Goal: Download file/media

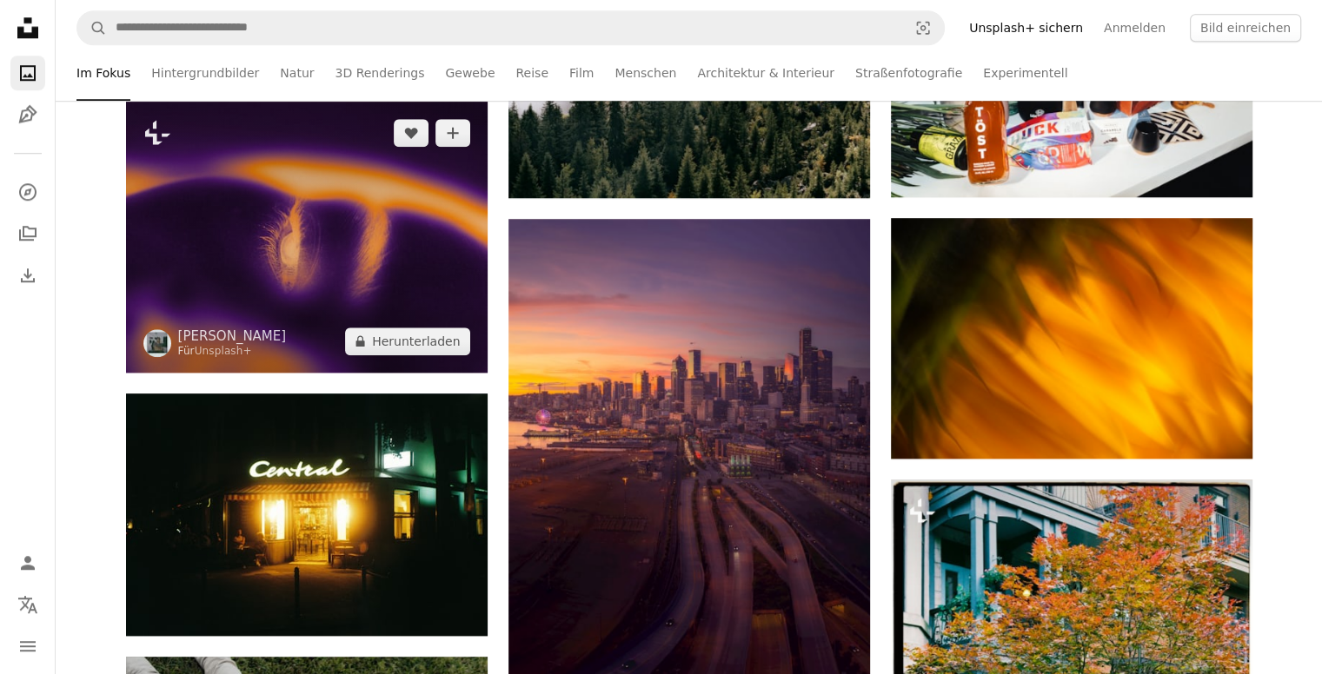
scroll to position [1564, 0]
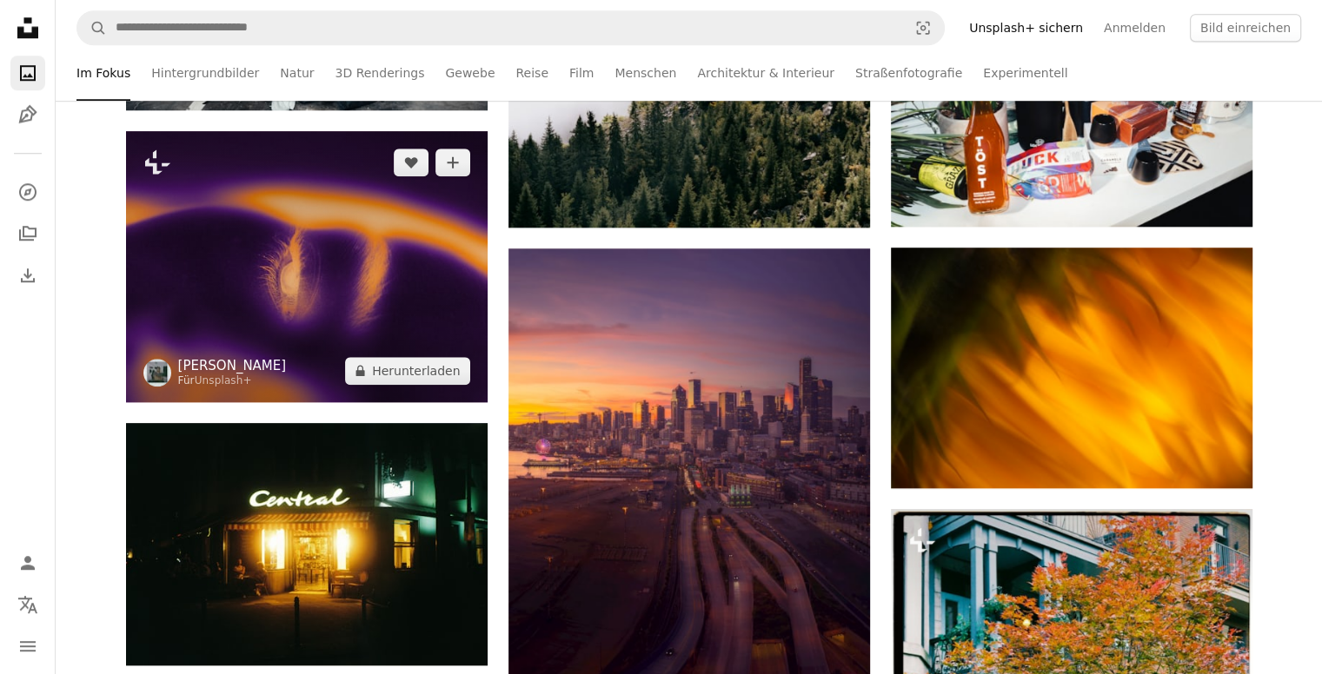
click at [212, 369] on link "[PERSON_NAME]" at bounding box center [232, 365] width 109 height 17
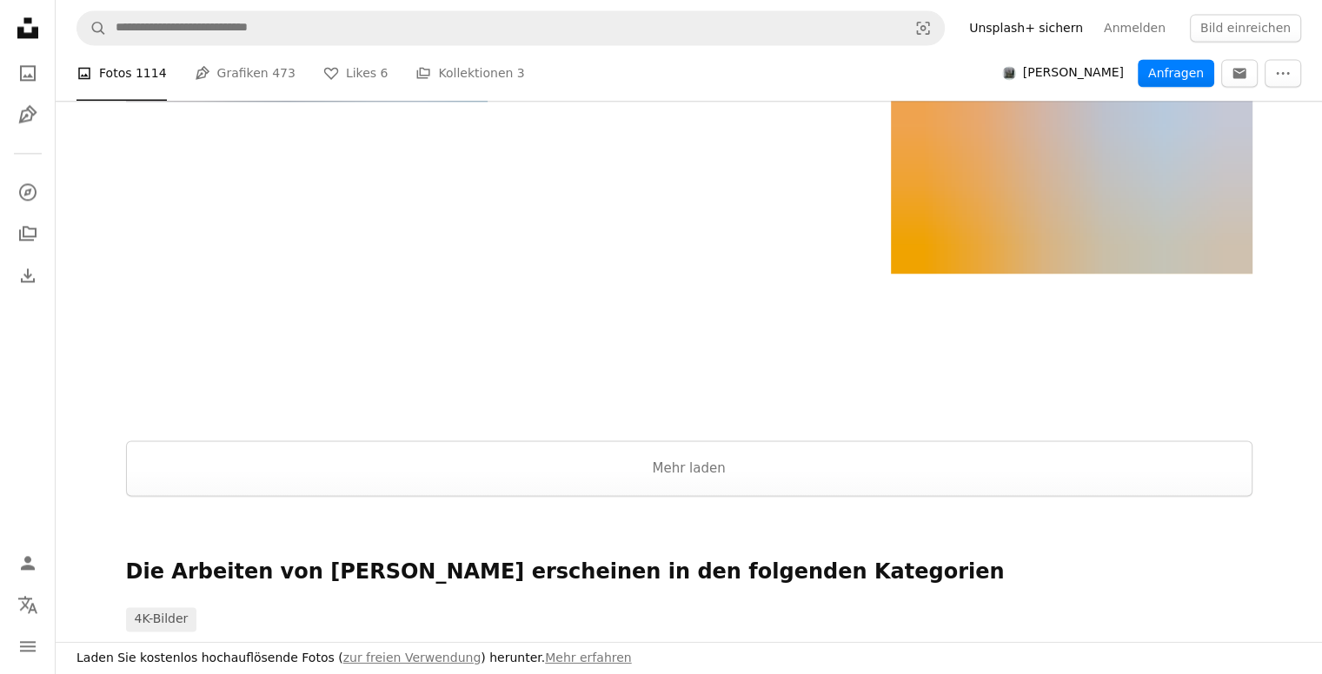
scroll to position [2520, 0]
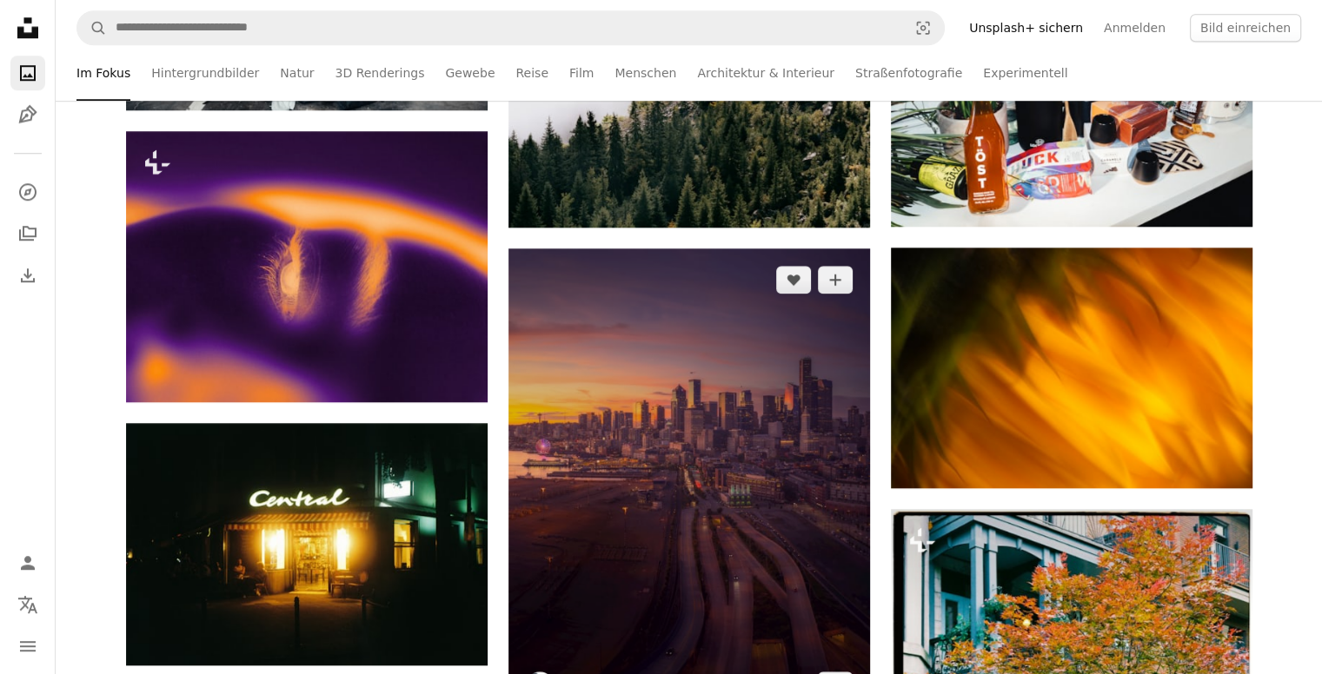
scroll to position [1825, 0]
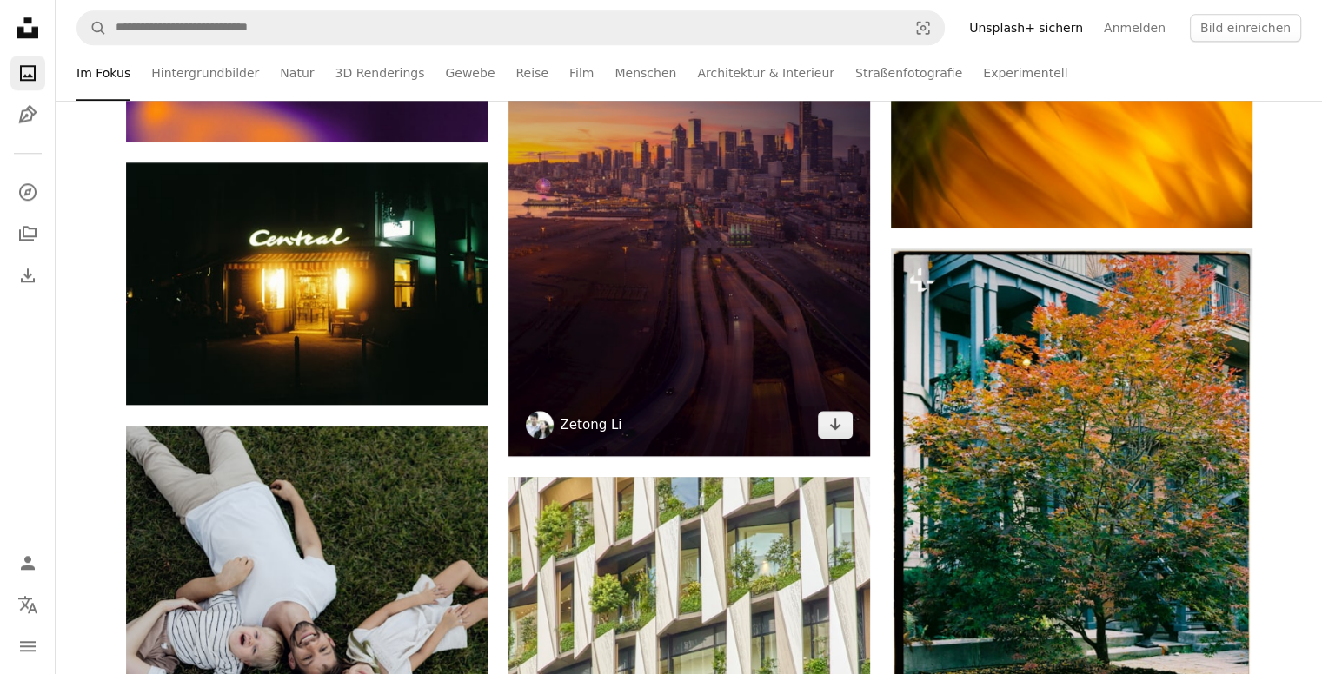
click at [584, 428] on link "Zetong Li" at bounding box center [592, 424] width 62 height 17
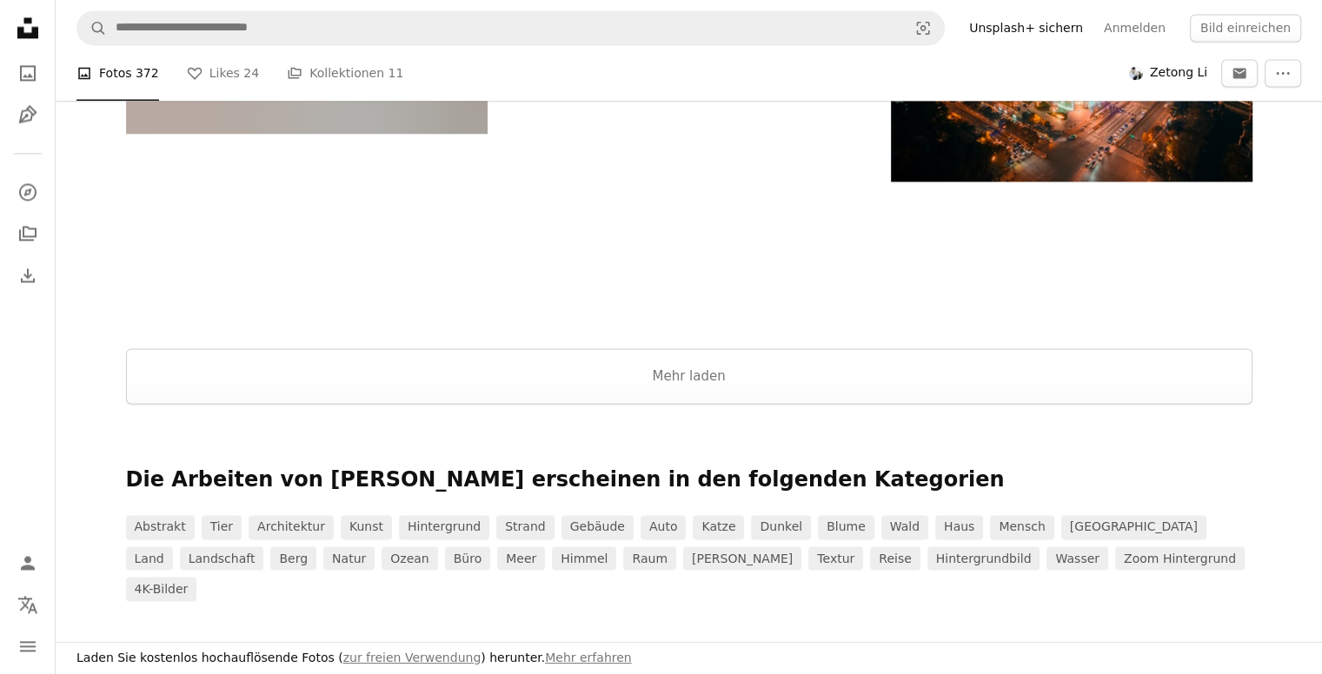
scroll to position [2781, 0]
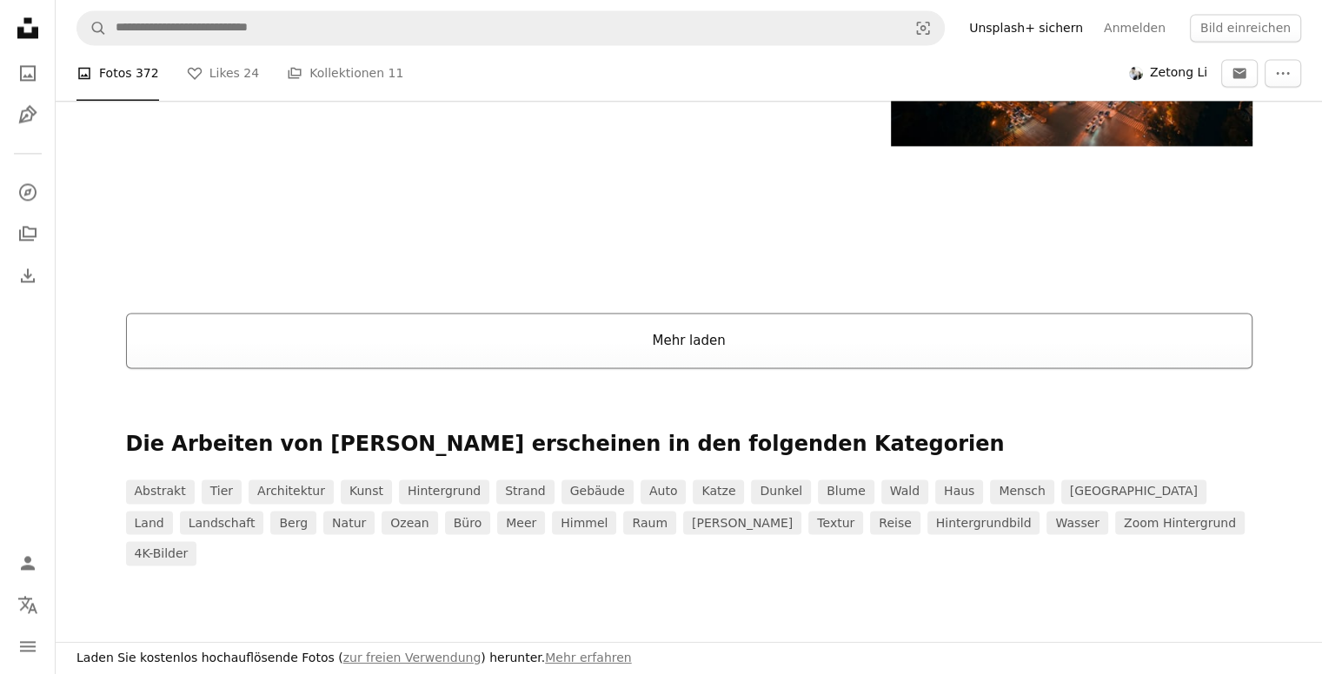
click at [690, 338] on button "Mehr laden" at bounding box center [689, 341] width 1126 height 56
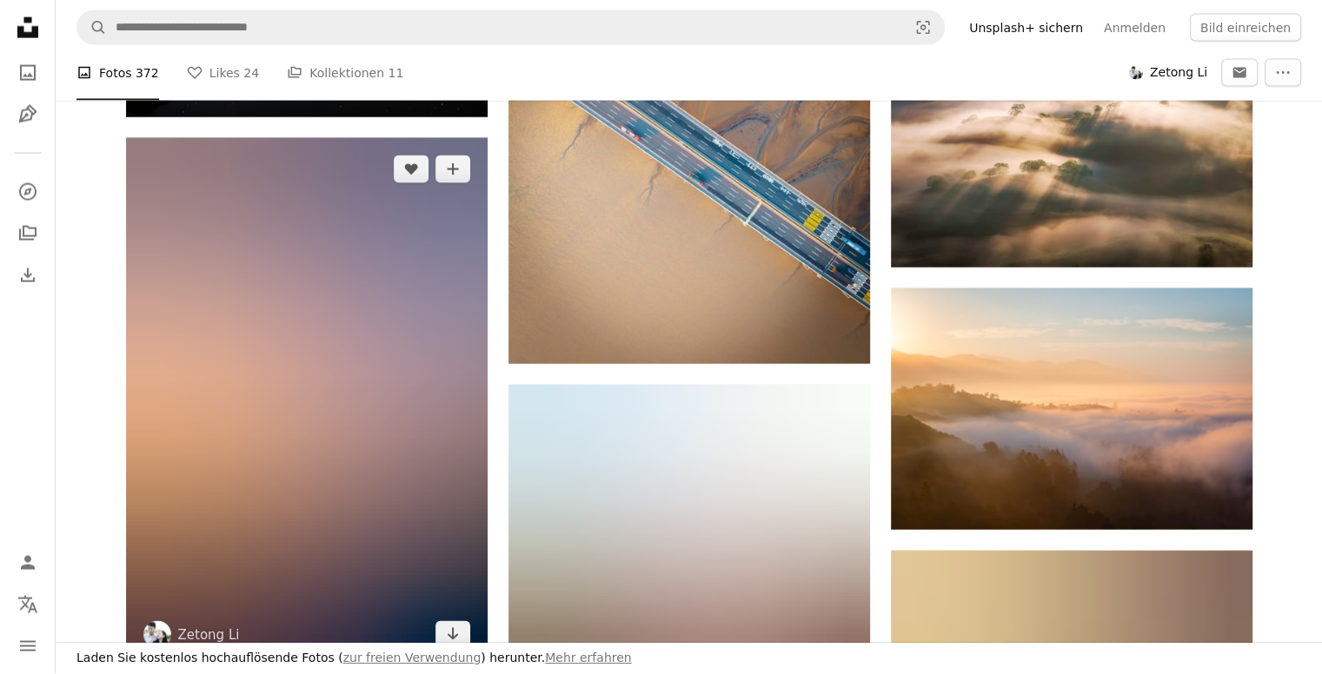
scroll to position [3737, 0]
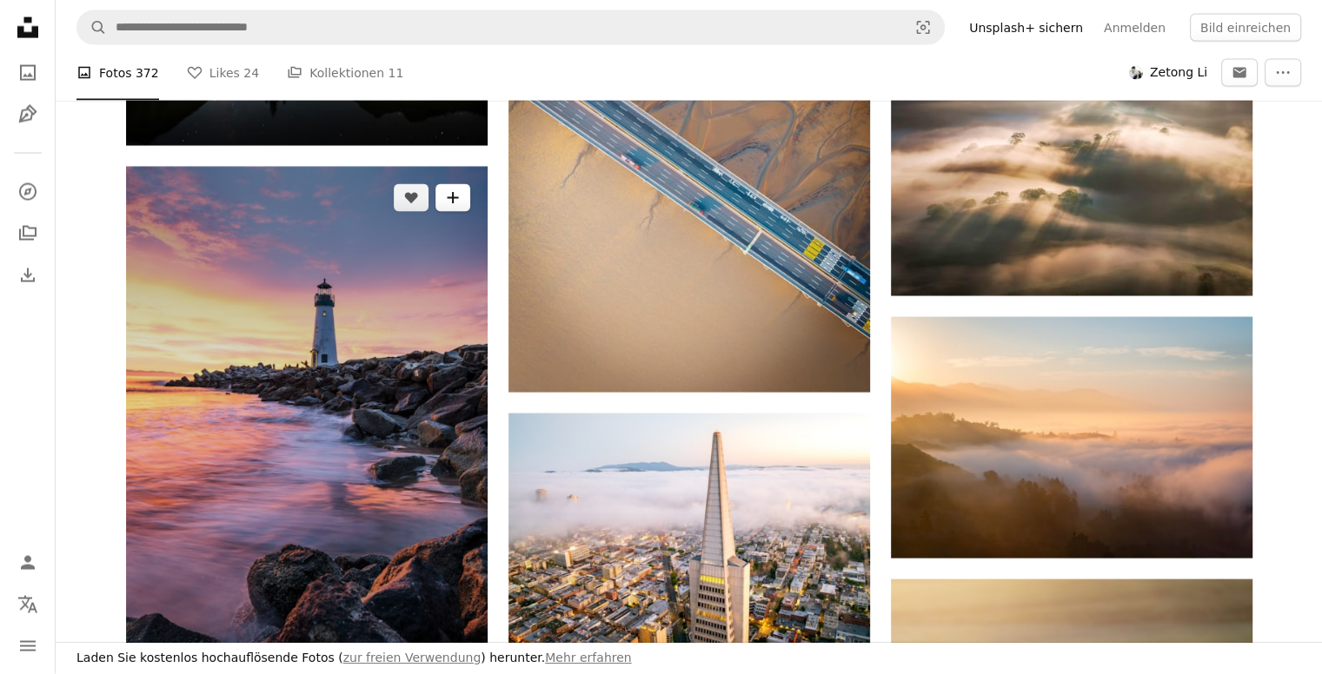
click at [452, 201] on icon "Zu Kollektion hinzufügen" at bounding box center [452, 197] width 11 height 11
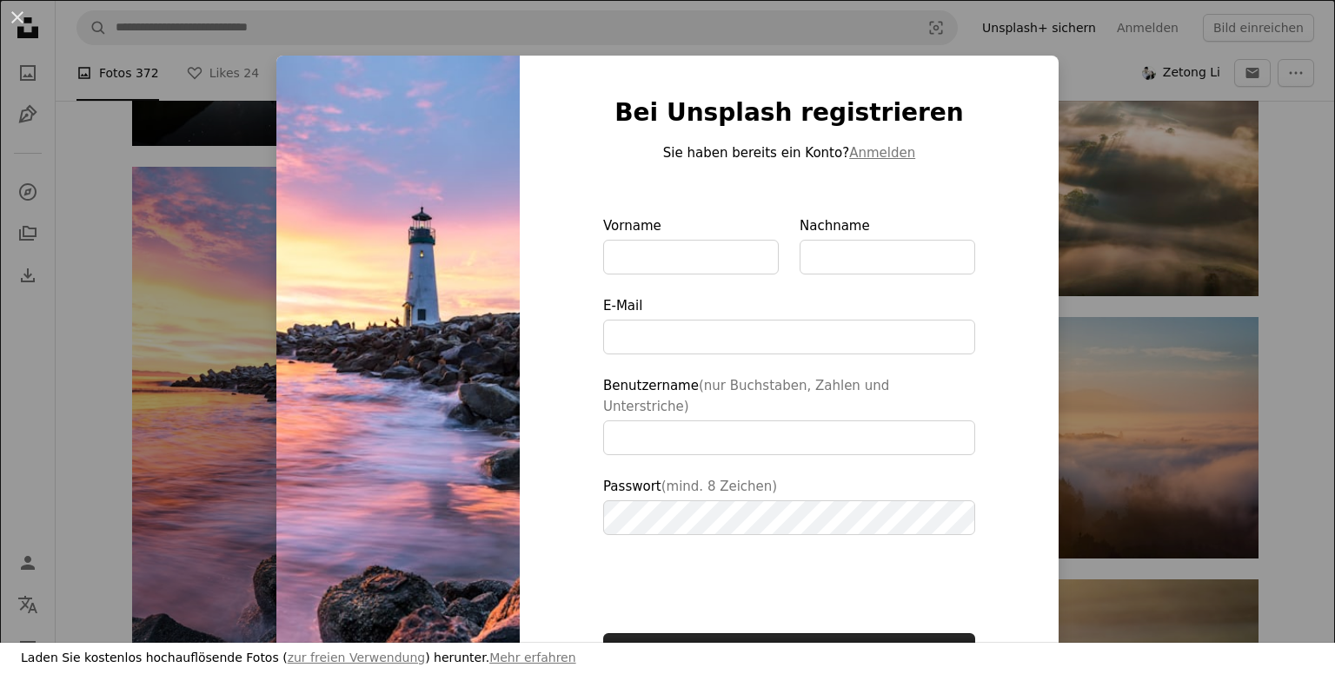
click at [1166, 178] on div "An X shape Bei Unsplash registrieren Sie haben bereits ein Konto? Anmelden Vorn…" at bounding box center [667, 337] width 1335 height 674
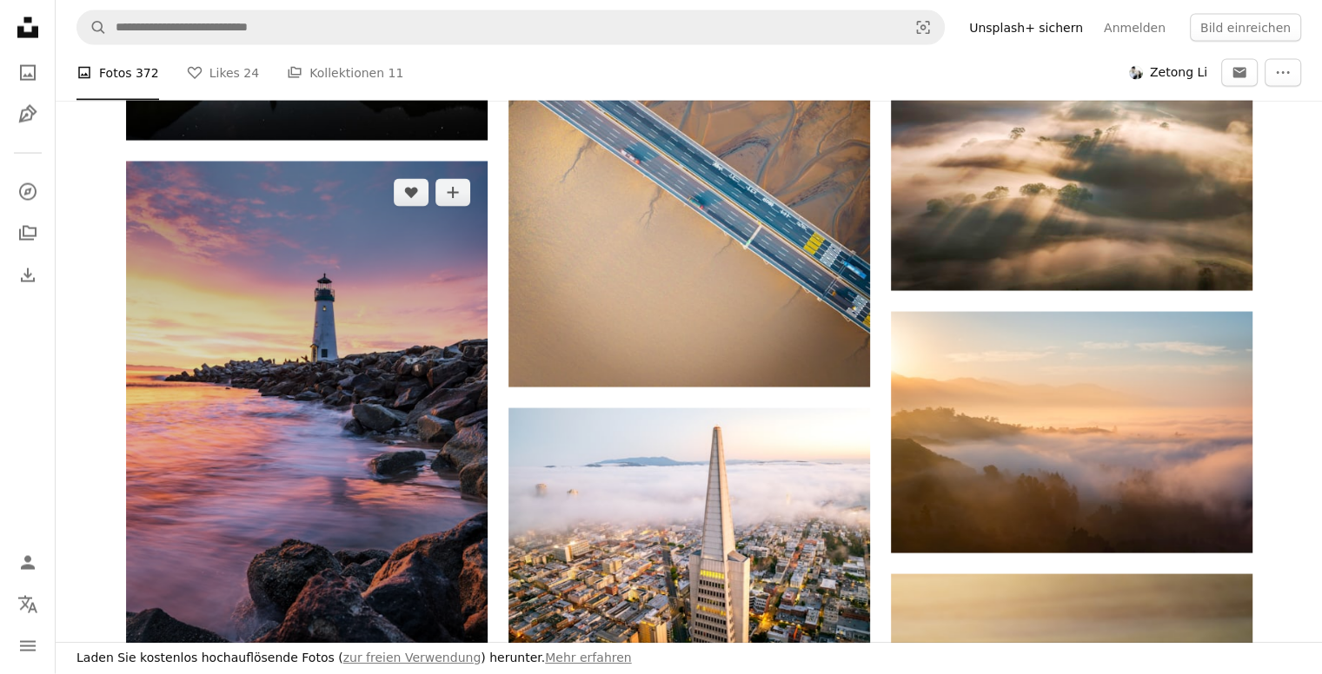
scroll to position [3911, 0]
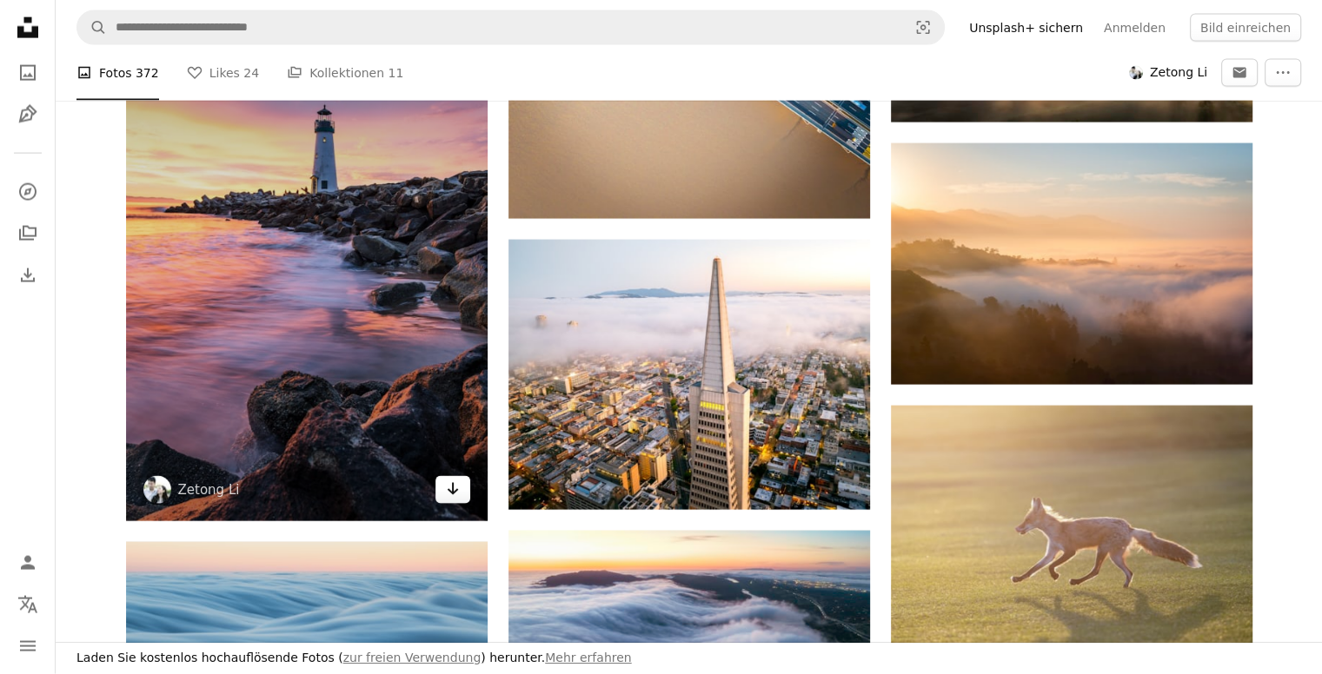
click at [455, 487] on icon "Arrow pointing down" at bounding box center [453, 489] width 14 height 21
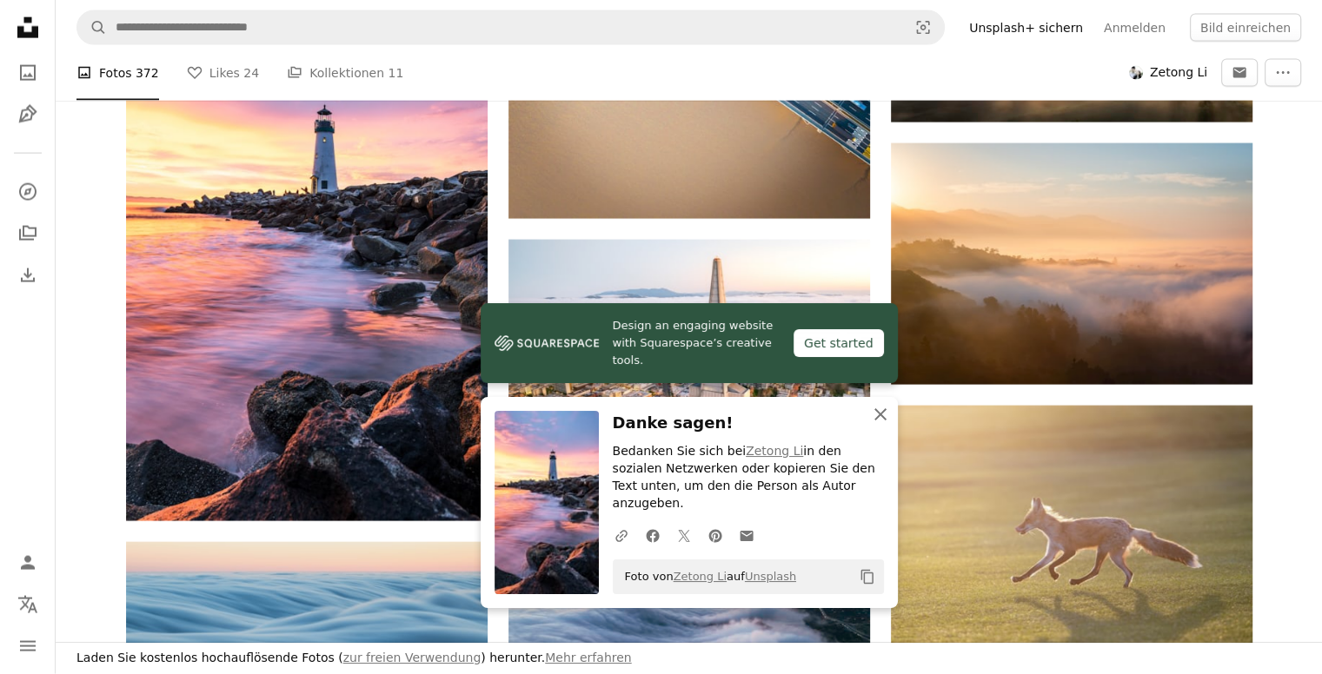
click at [881, 425] on icon "An X shape" at bounding box center [880, 414] width 21 height 21
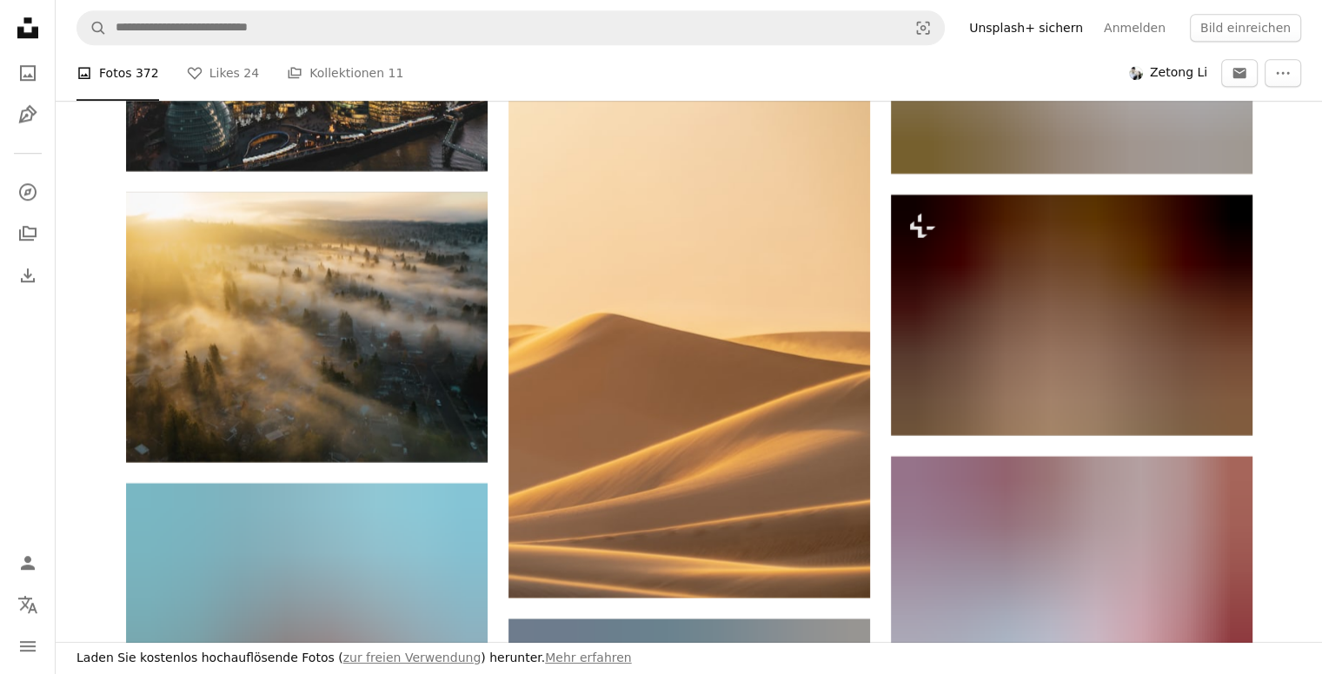
scroll to position [15036, 0]
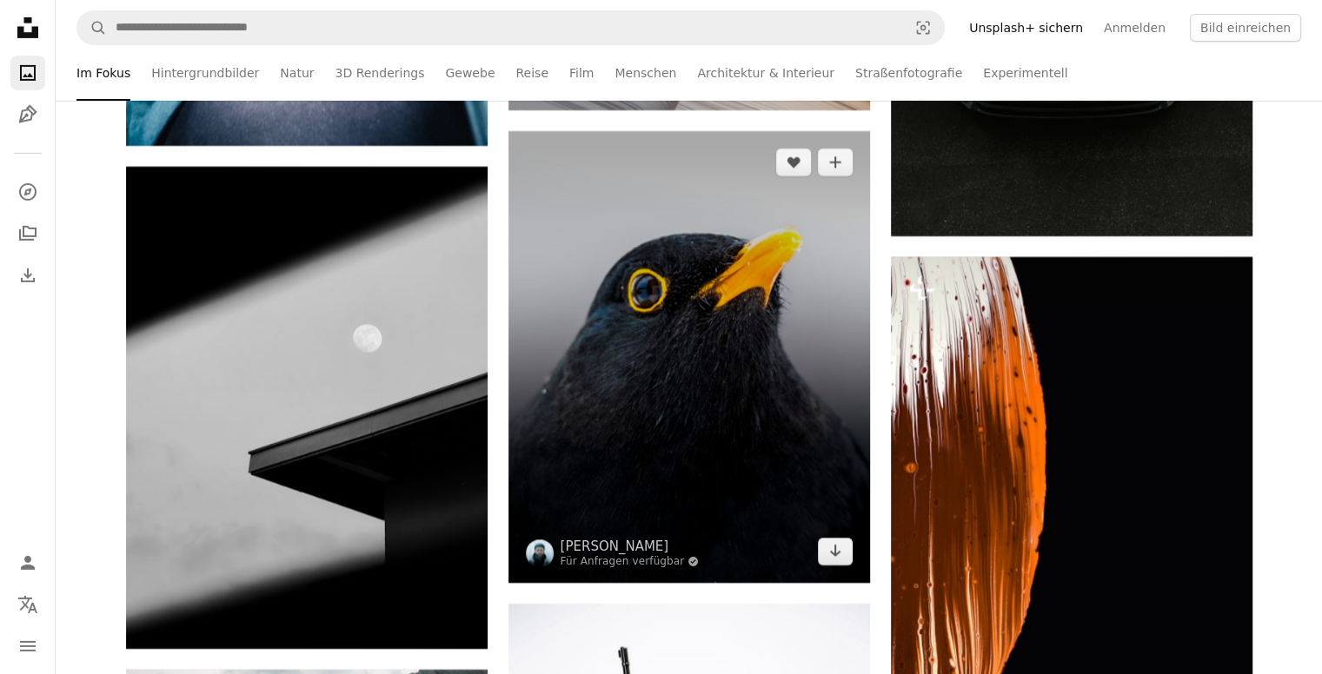
scroll to position [12515, 0]
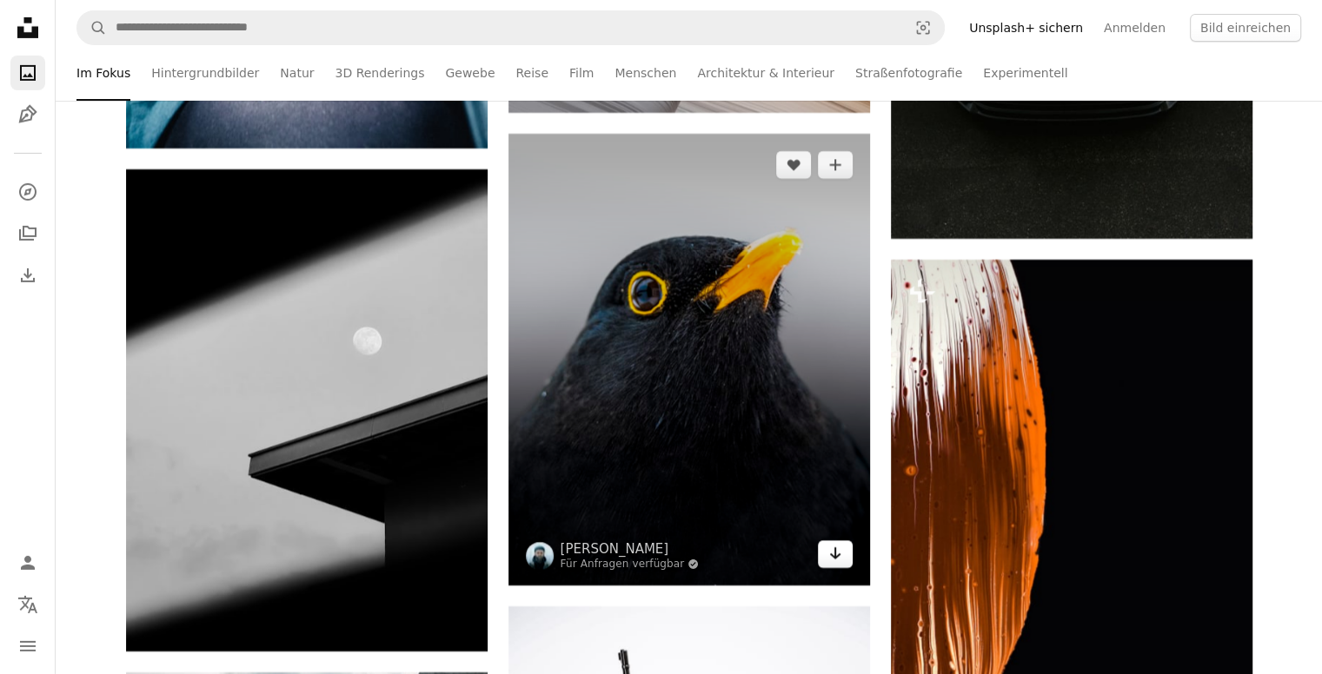
click at [832, 554] on icon "Arrow pointing down" at bounding box center [835, 553] width 14 height 21
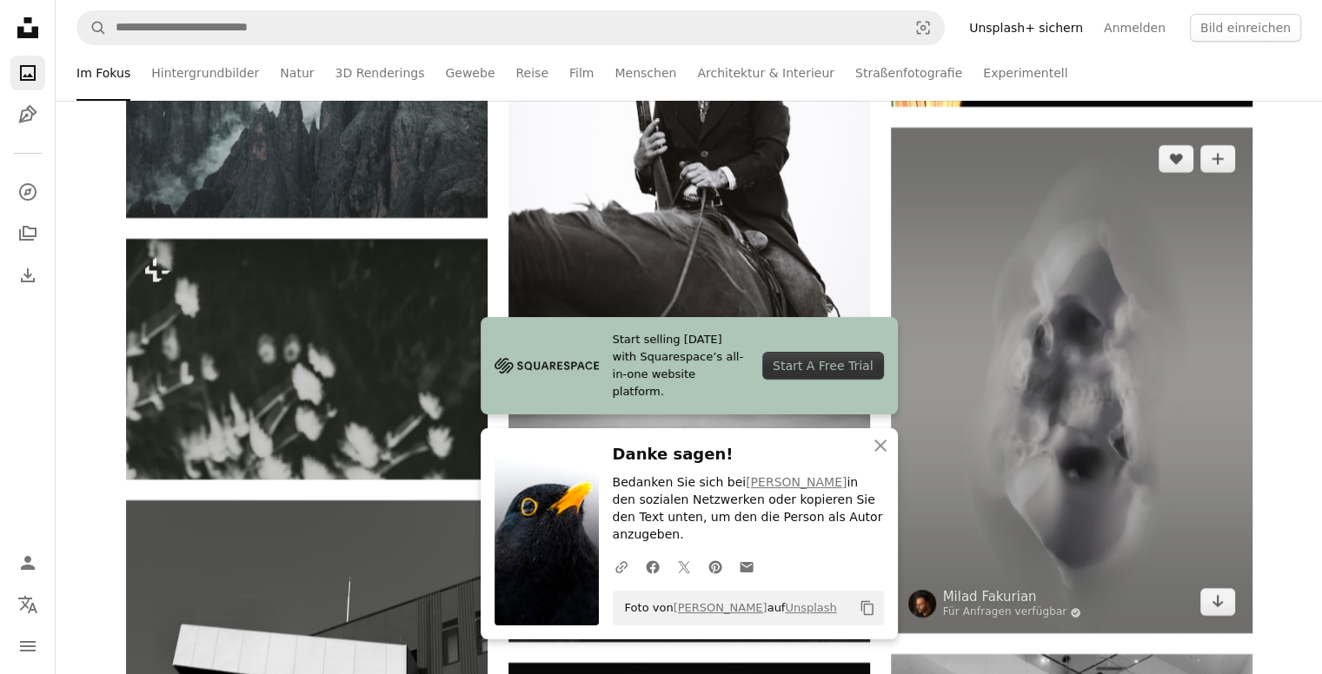
scroll to position [13124, 0]
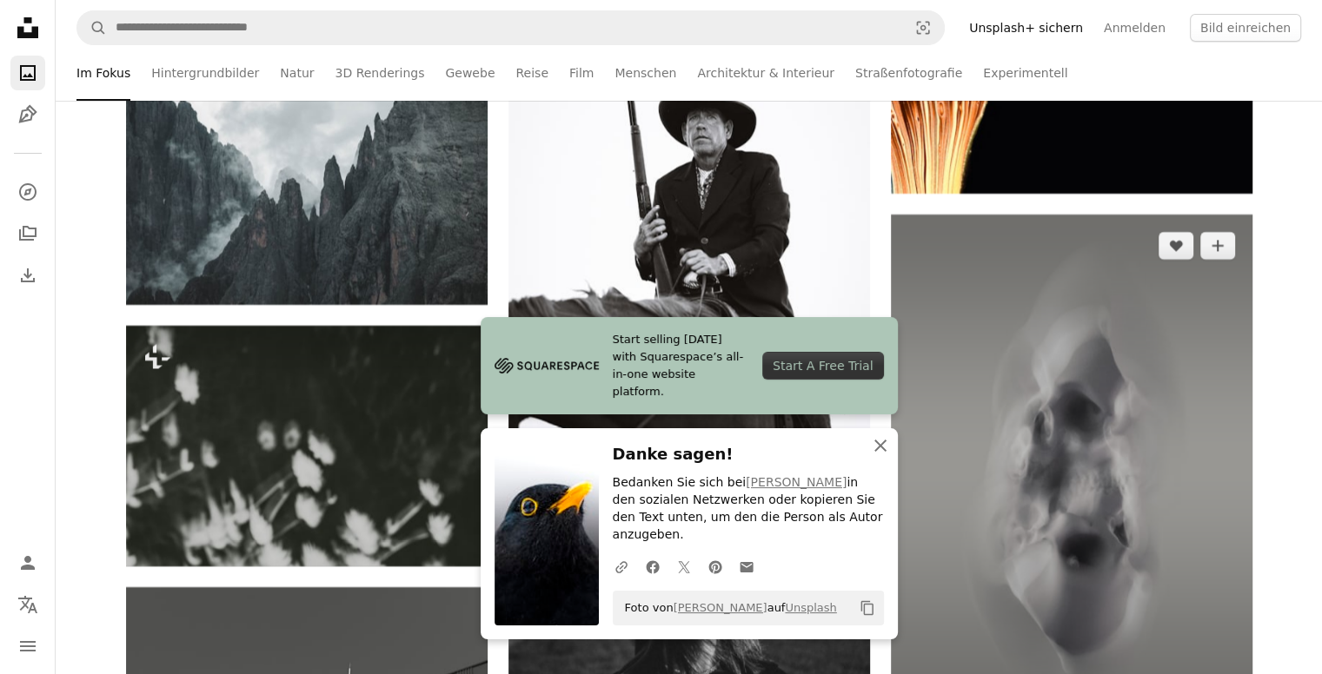
drag, startPoint x: 881, startPoint y: 460, endPoint x: 908, endPoint y: 443, distance: 31.6
click at [881, 456] on icon "An X shape" at bounding box center [880, 445] width 21 height 21
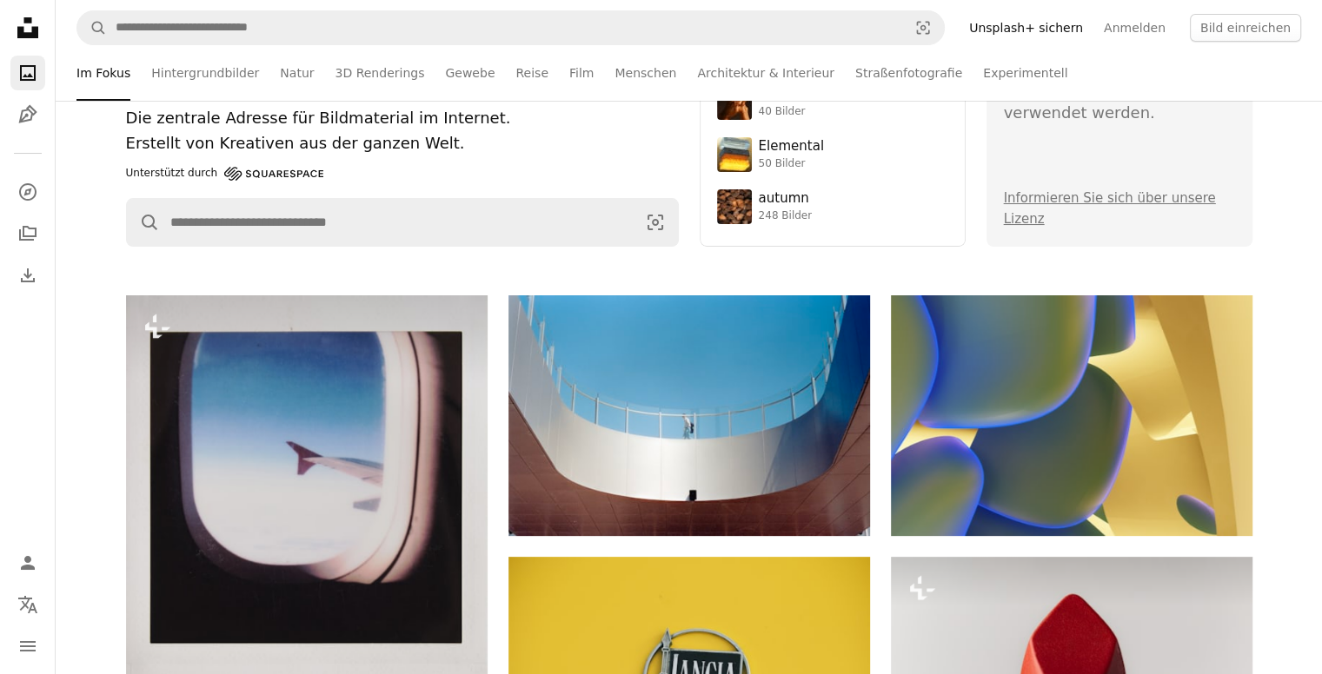
scroll to position [0, 0]
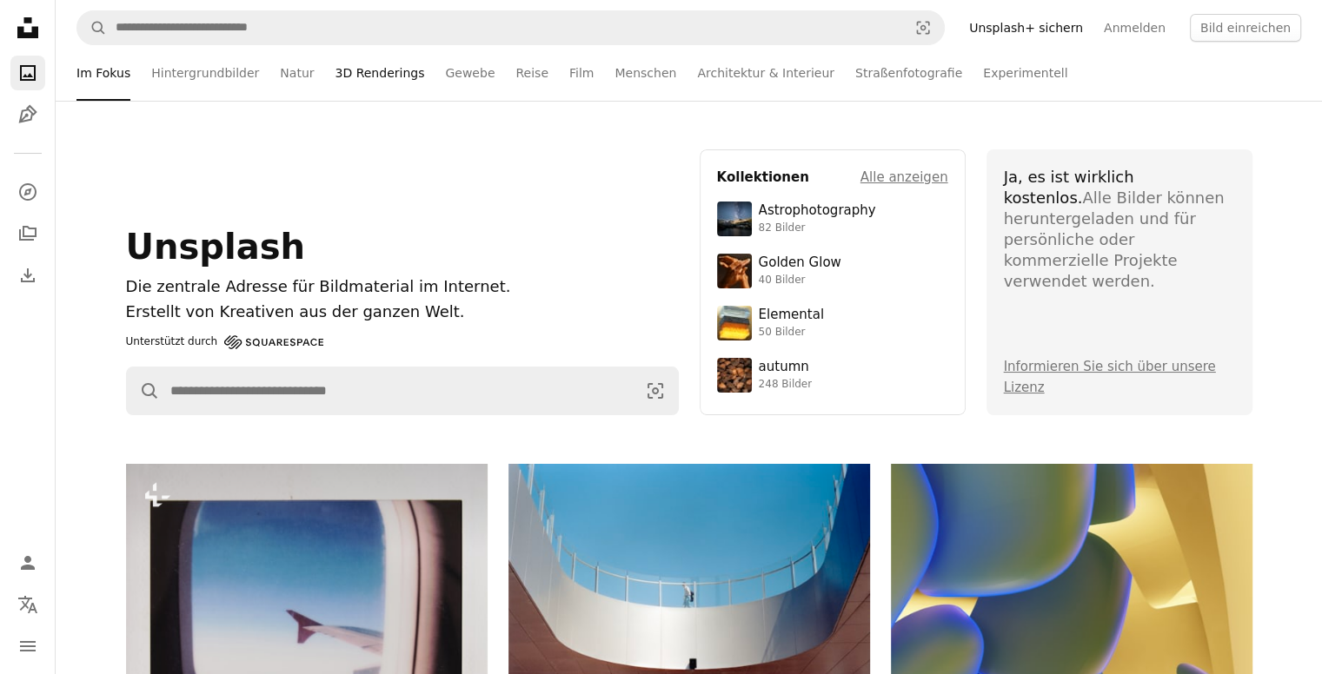
click at [343, 74] on link "3D Renderings" at bounding box center [380, 73] width 90 height 56
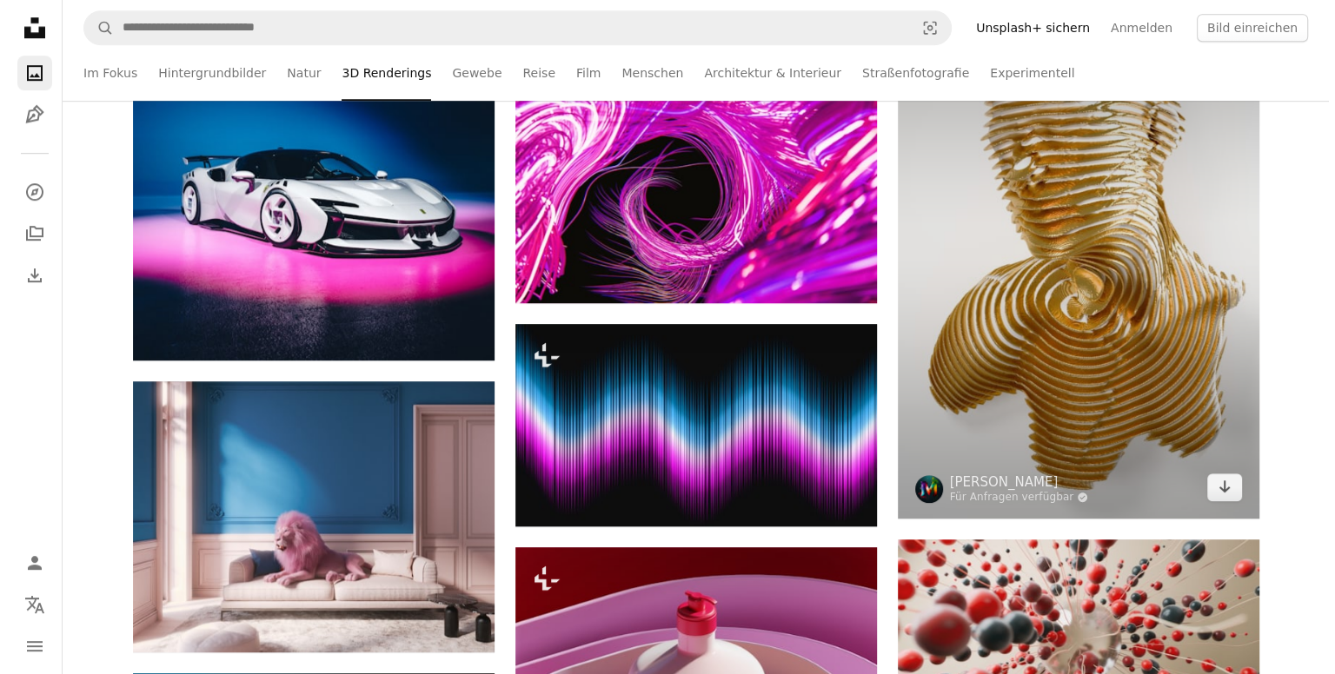
scroll to position [1217, 0]
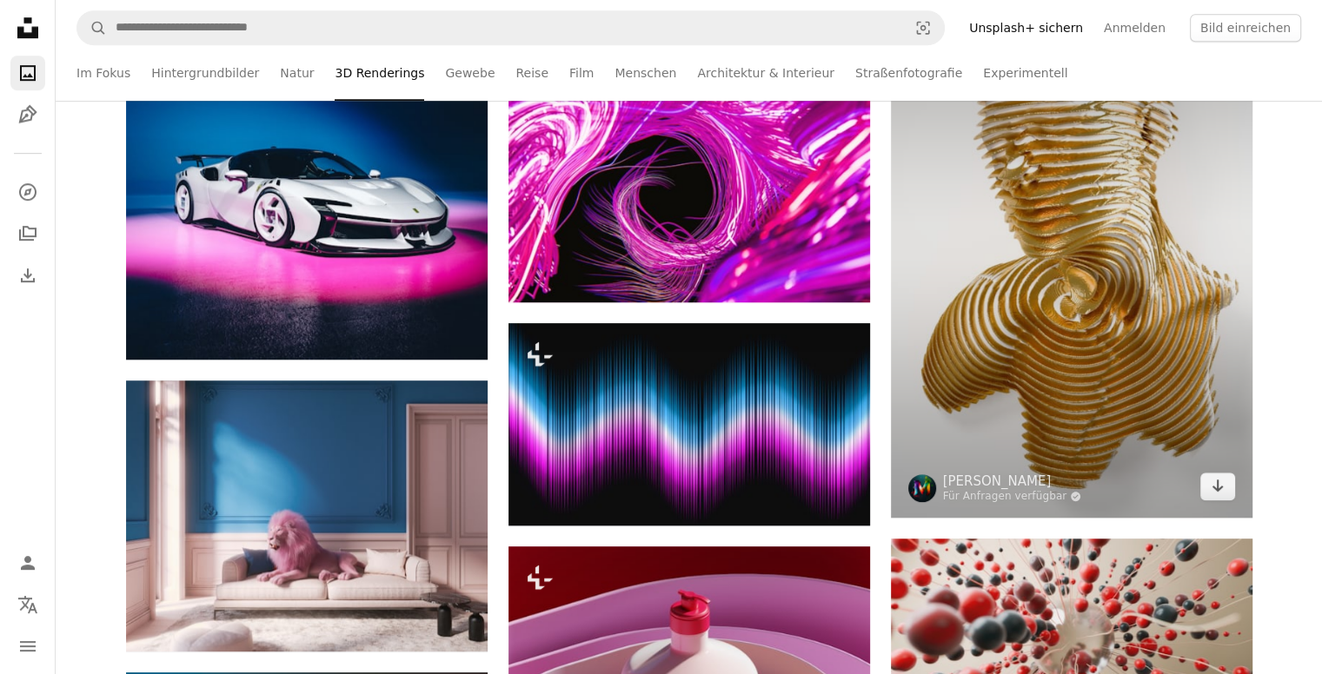
click at [1151, 316] on img at bounding box center [1072, 247] width 362 height 542
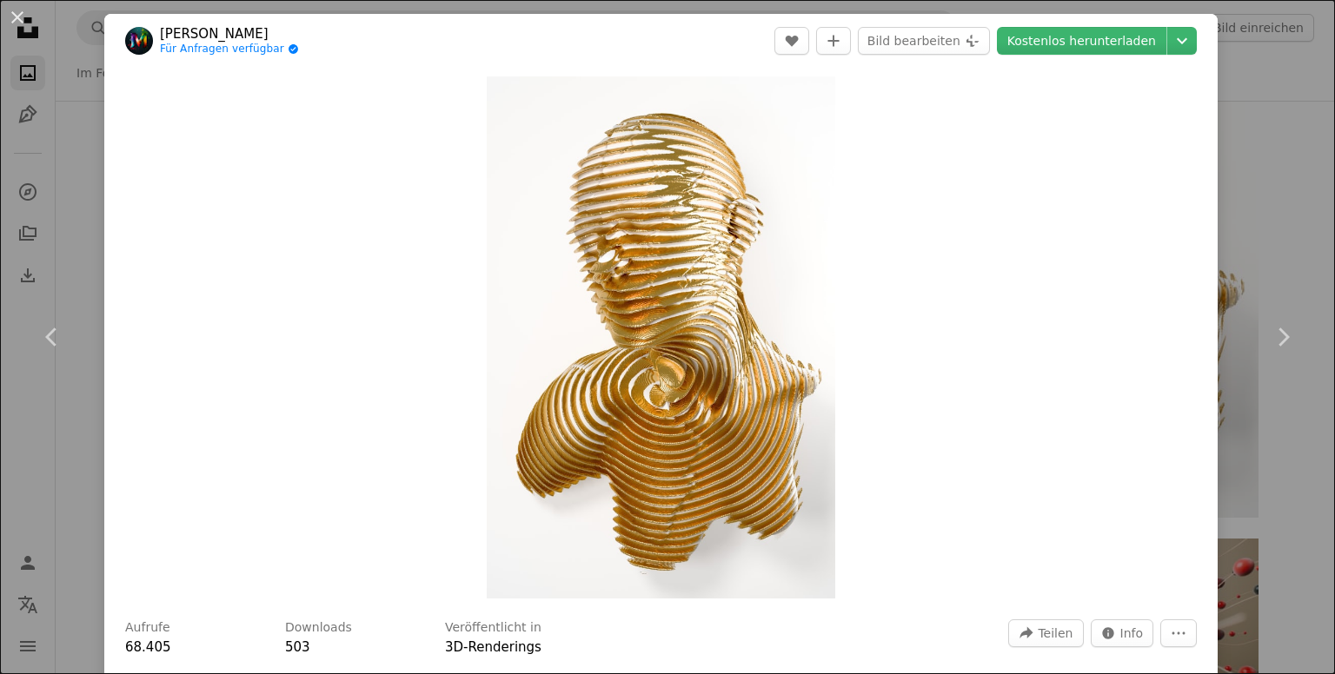
click at [1255, 171] on div "An X shape Chevron left Chevron right [PERSON_NAME] Für Anfragen verfügbar A ch…" at bounding box center [667, 337] width 1335 height 674
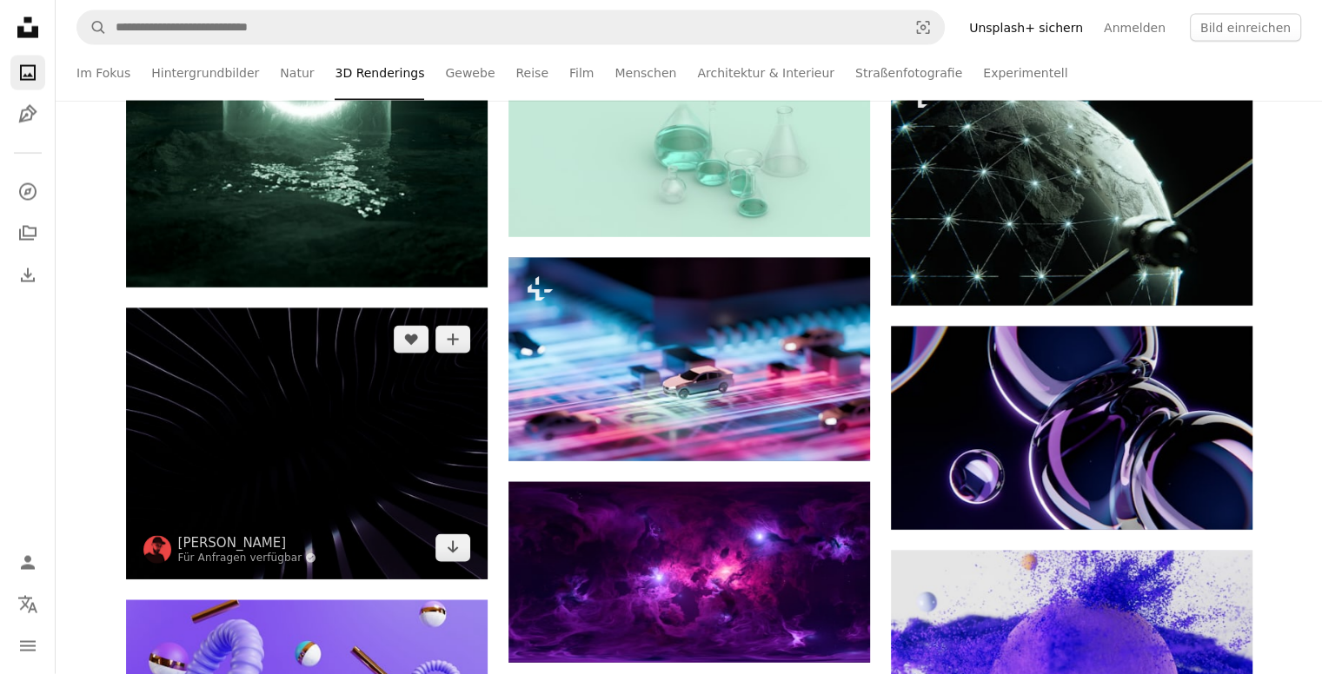
scroll to position [10430, 0]
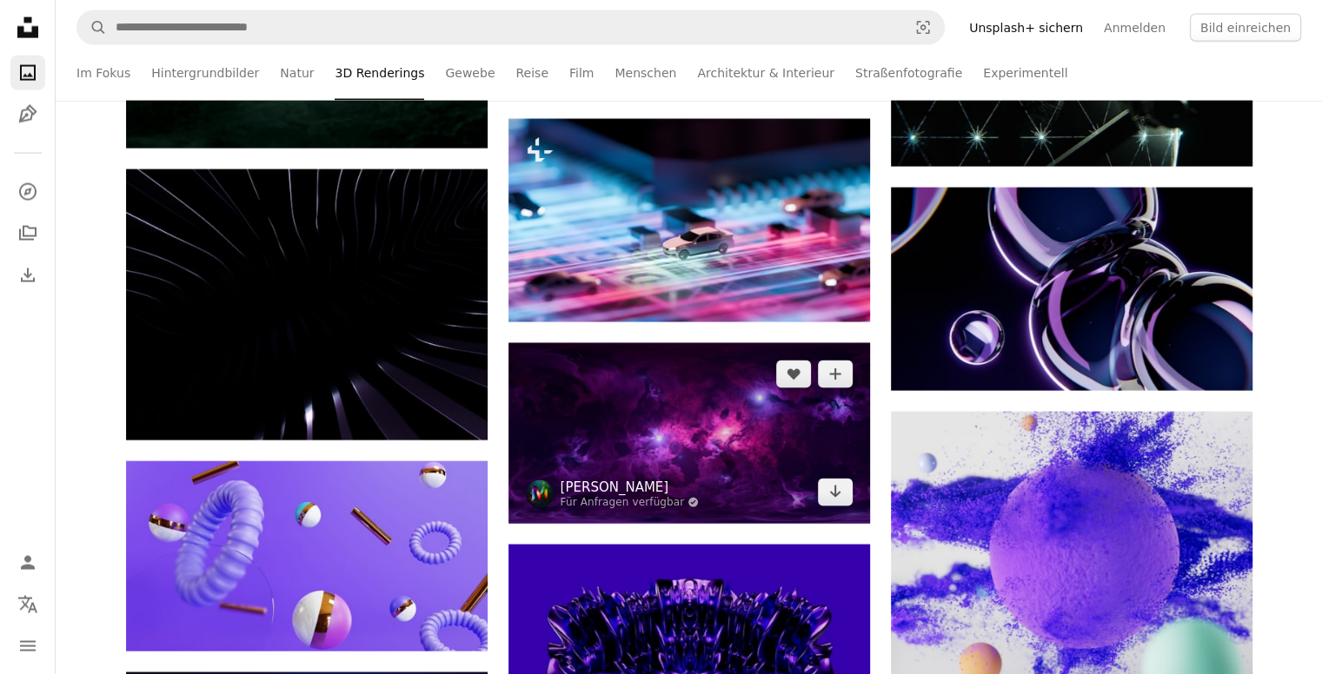
click at [615, 496] on link "[PERSON_NAME]" at bounding box center [630, 487] width 139 height 17
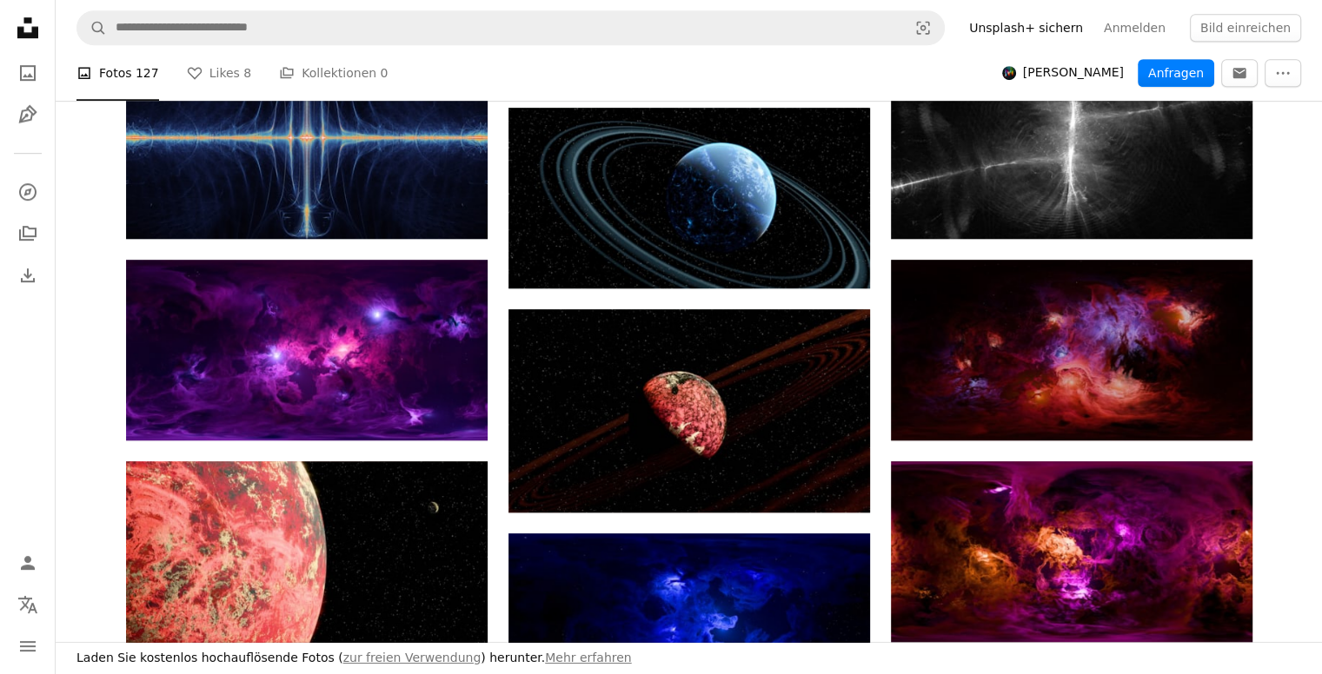
scroll to position [608, 0]
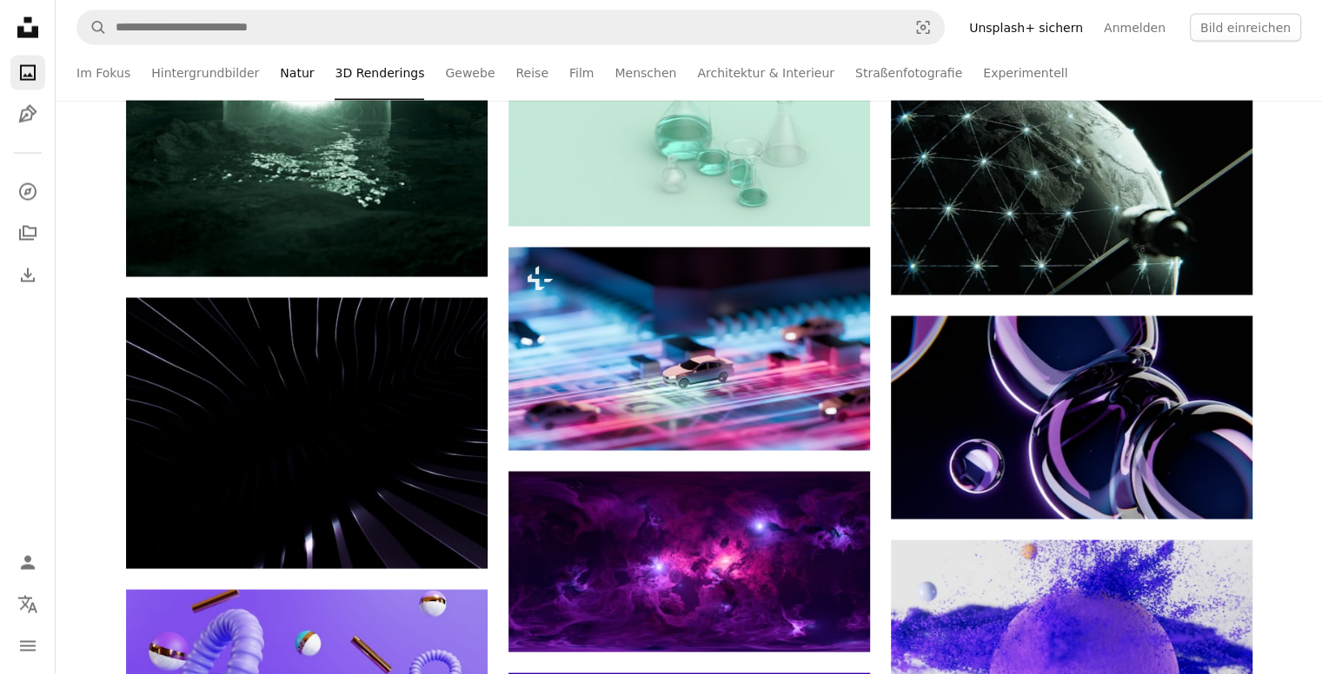
scroll to position [10169, 0]
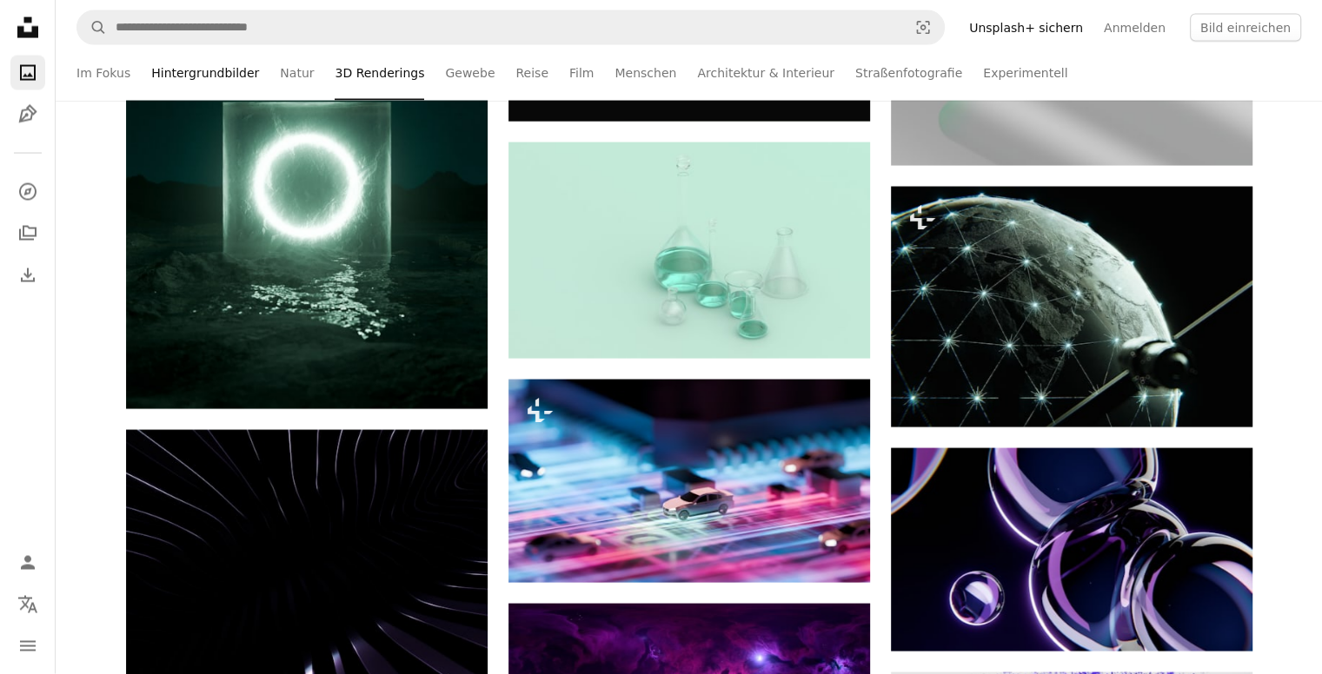
click at [155, 73] on link "Hintergrundbilder" at bounding box center [205, 73] width 108 height 56
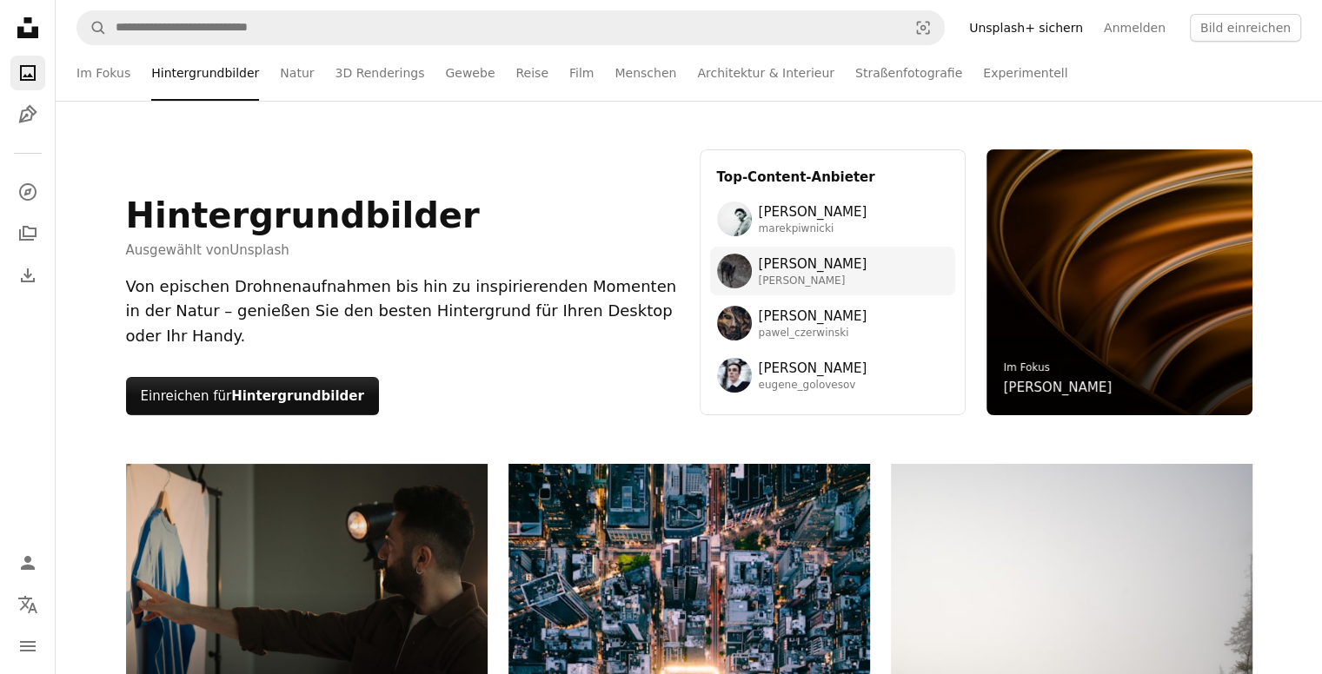
click at [796, 264] on span "[PERSON_NAME]" at bounding box center [813, 264] width 109 height 21
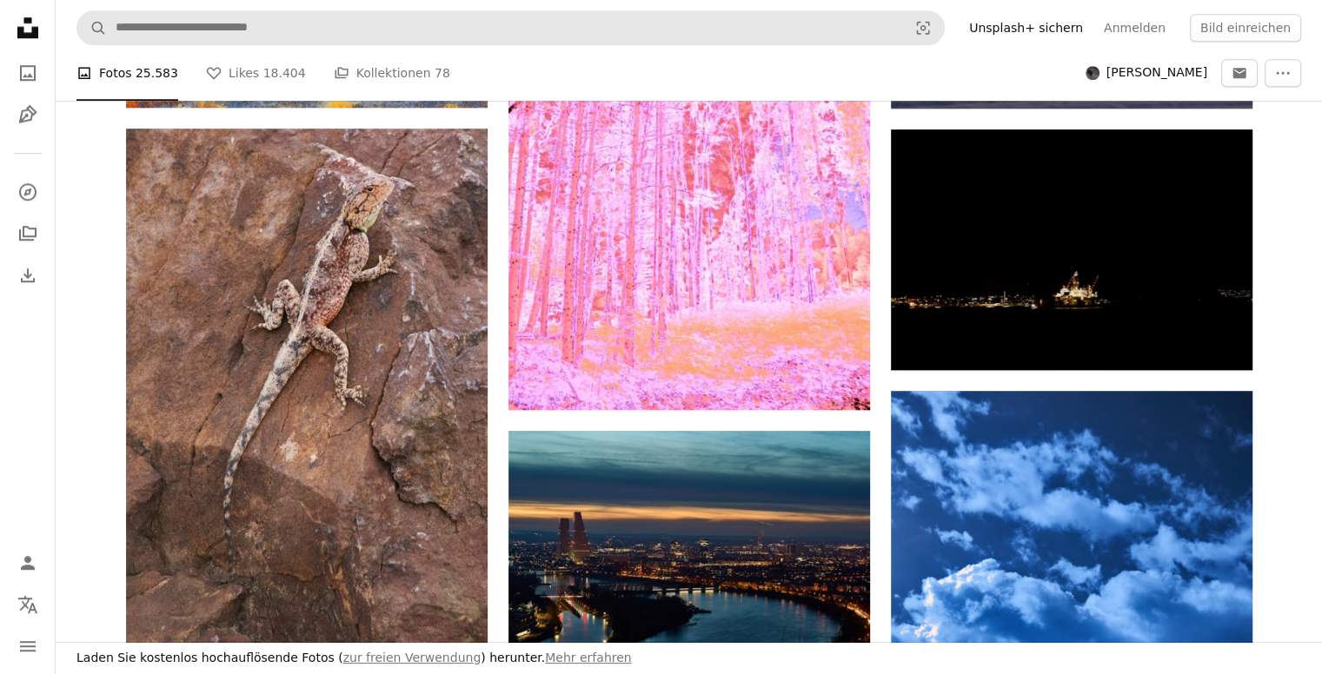
scroll to position [1130, 0]
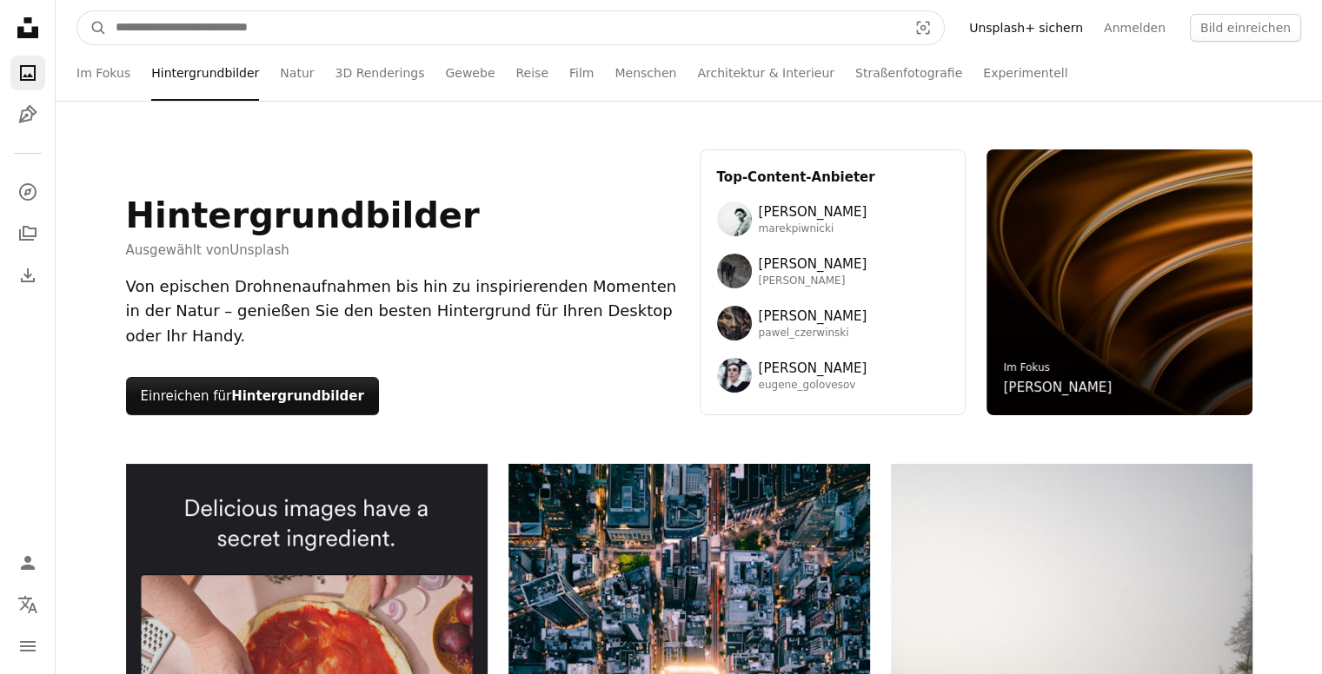
drag, startPoint x: 289, startPoint y: 42, endPoint x: 283, endPoint y: 30, distance: 13.2
click at [287, 37] on input "Finden Sie Bildmaterial auf der ganzen Webseite" at bounding box center [504, 27] width 795 height 33
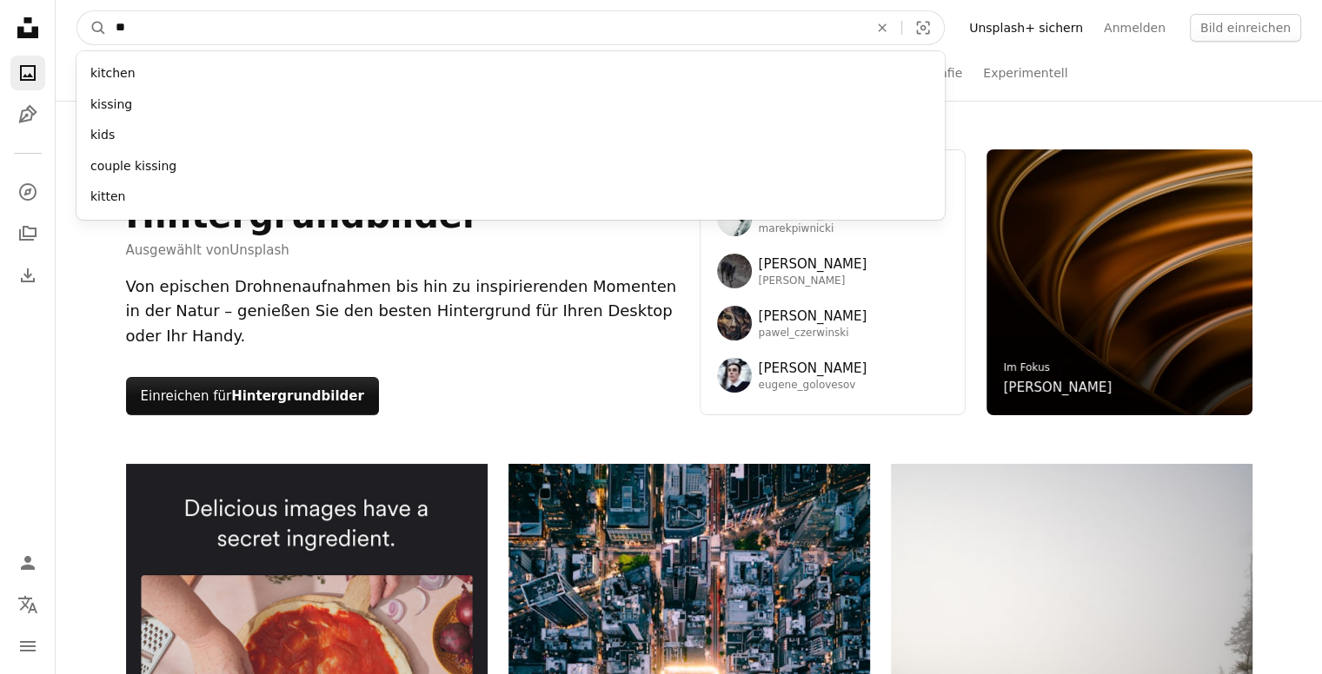
type input "**"
click at [77, 11] on button "A magnifying glass" at bounding box center [92, 27] width 30 height 33
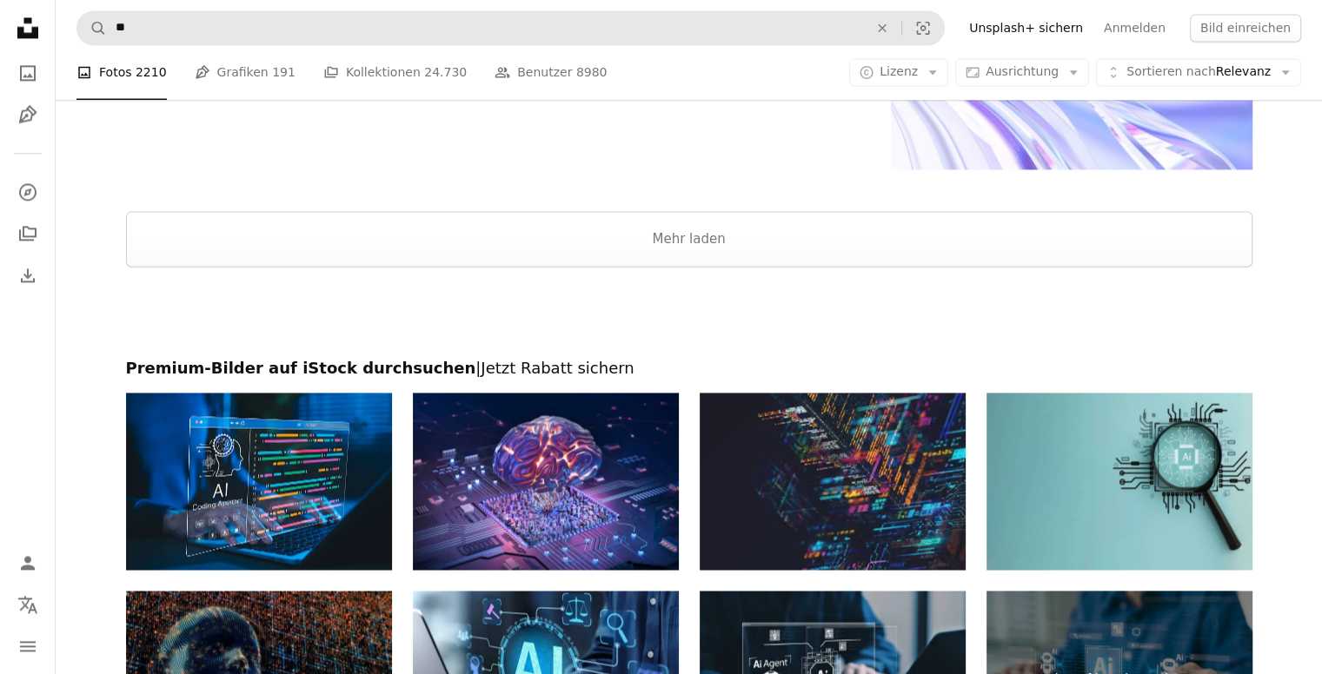
scroll to position [2260, 0]
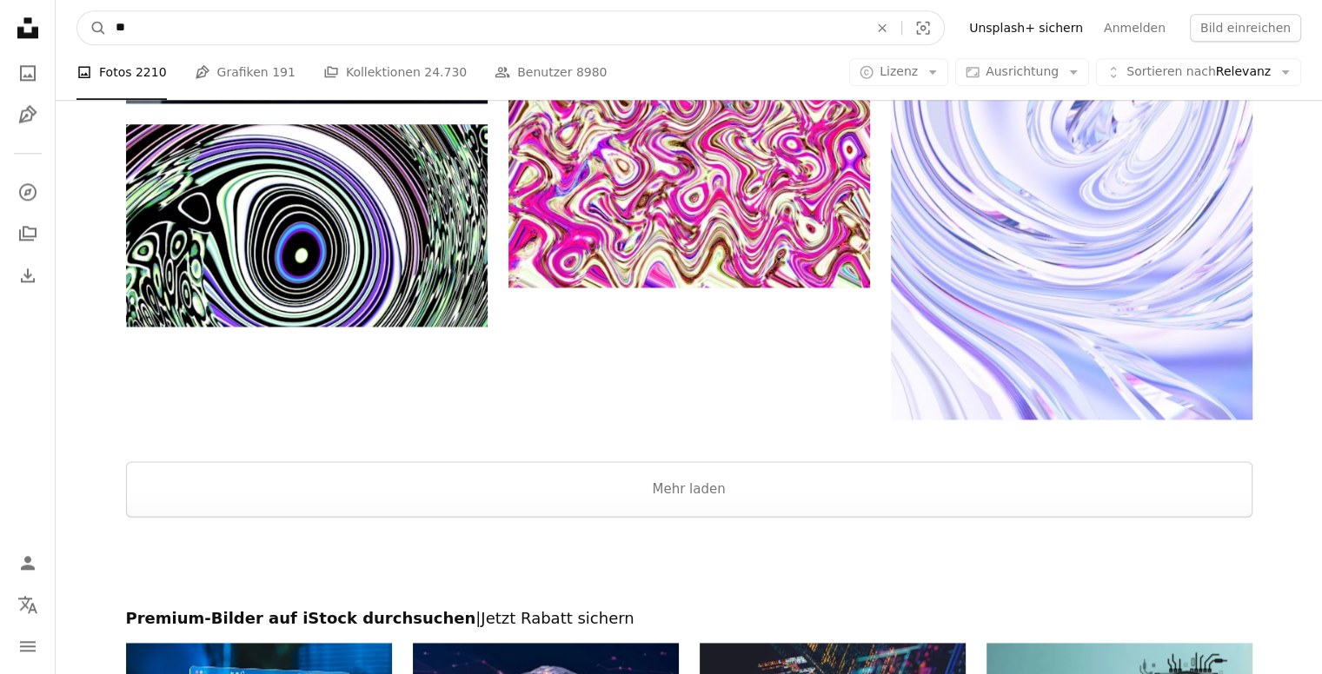
drag, startPoint x: 123, startPoint y: 27, endPoint x: 38, endPoint y: 7, distance: 86.6
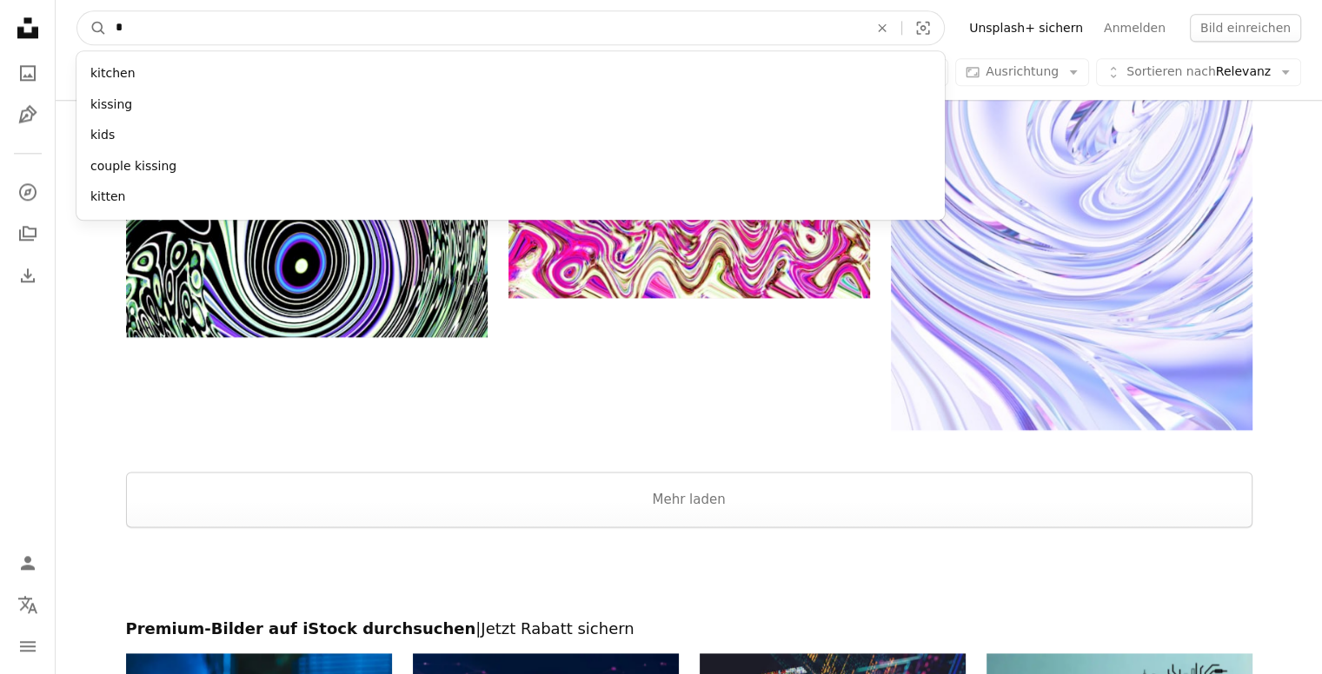
type input "**"
click button "A magnifying glass" at bounding box center [92, 27] width 30 height 33
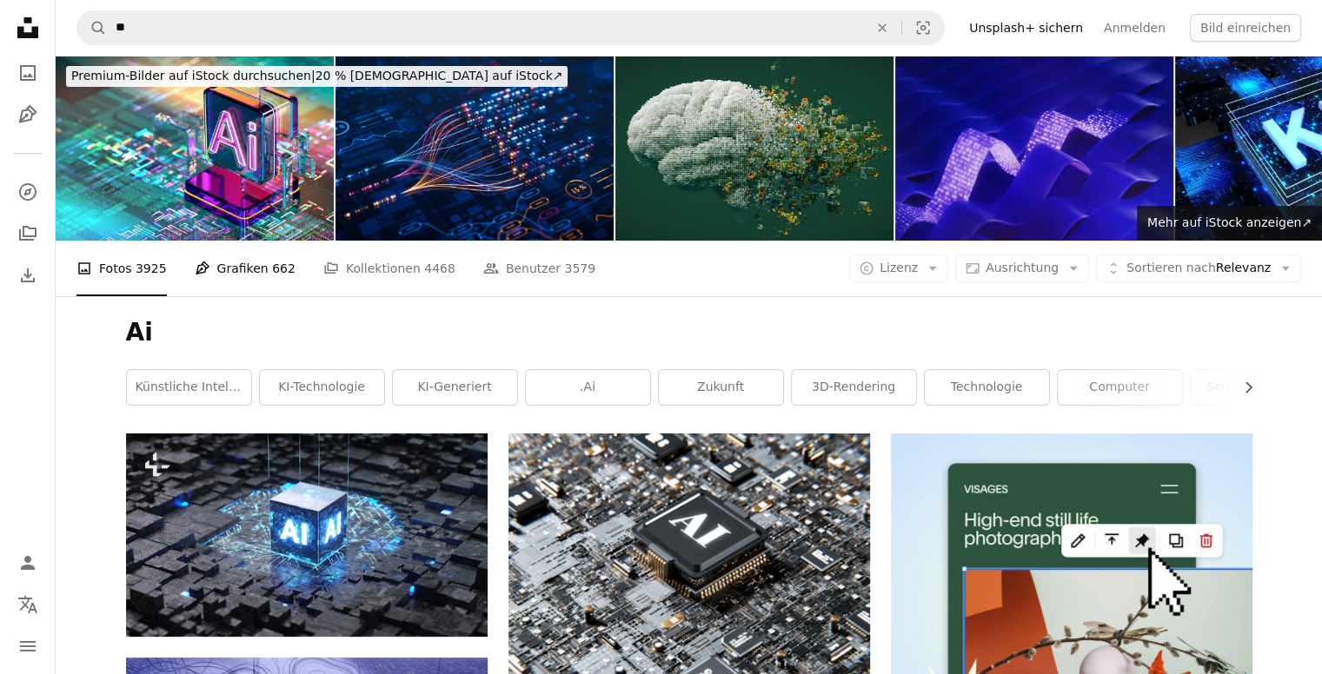
drag, startPoint x: 236, startPoint y: 263, endPoint x: 278, endPoint y: 305, distance: 59.6
click at [236, 264] on link "Pen Tool Grafiken 662" at bounding box center [245, 269] width 101 height 56
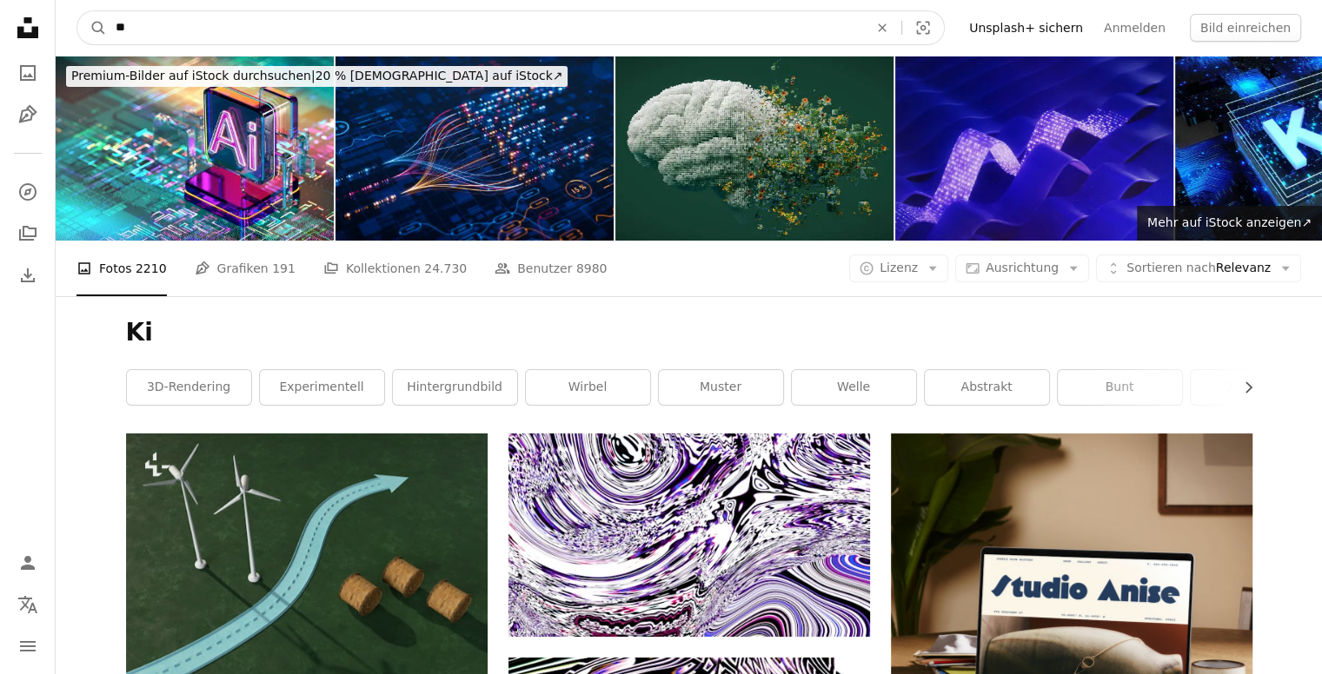
click at [149, 33] on input "**" at bounding box center [485, 27] width 756 height 33
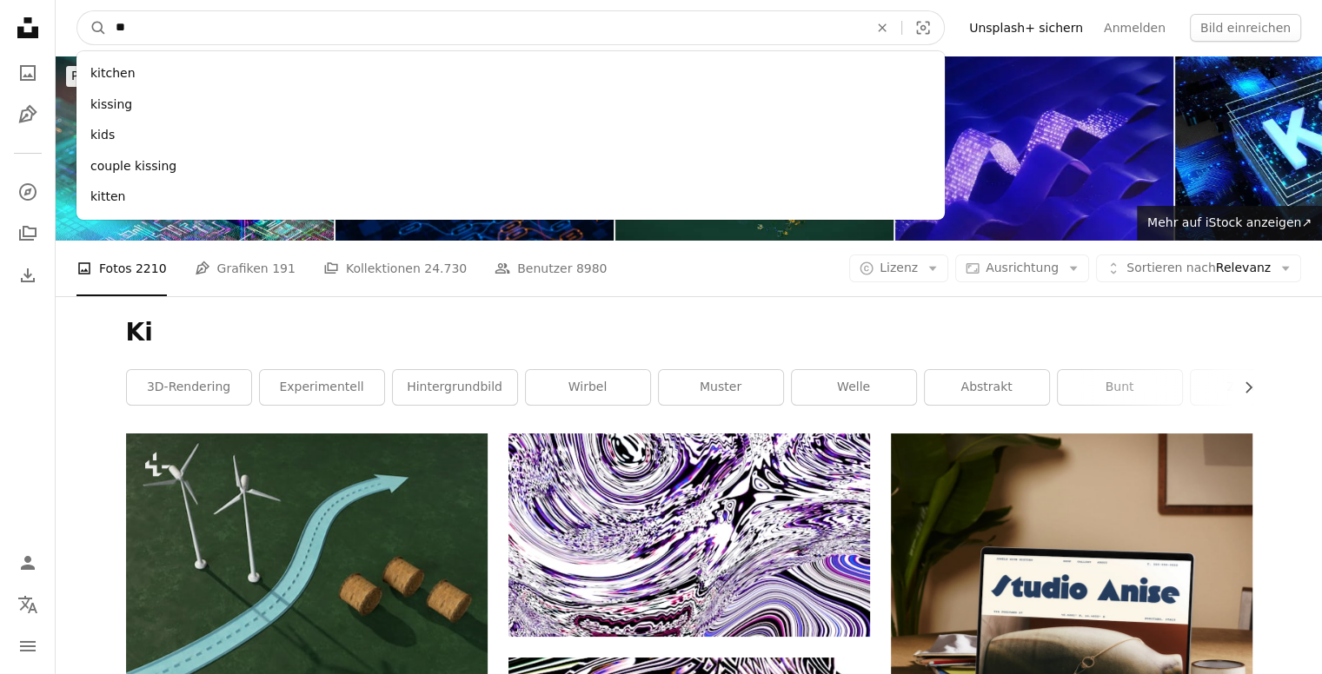
type input "*"
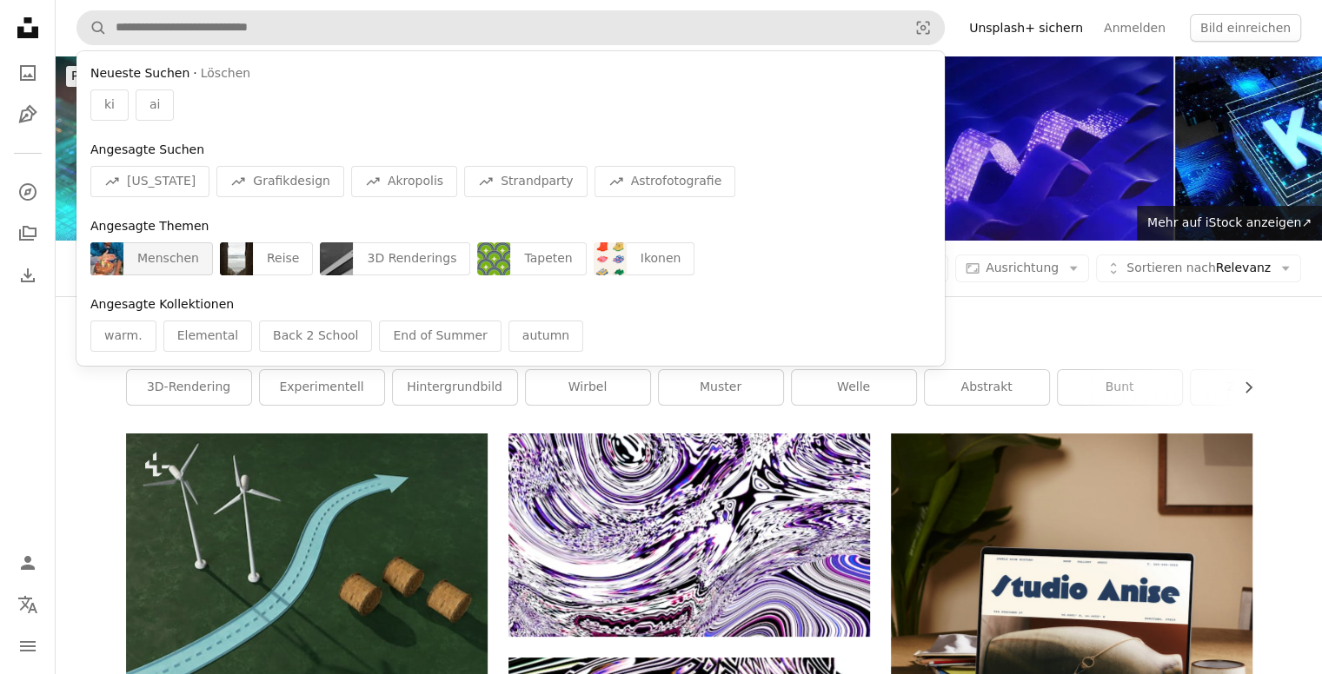
click at [156, 262] on div "Menschen" at bounding box center [168, 258] width 90 height 33
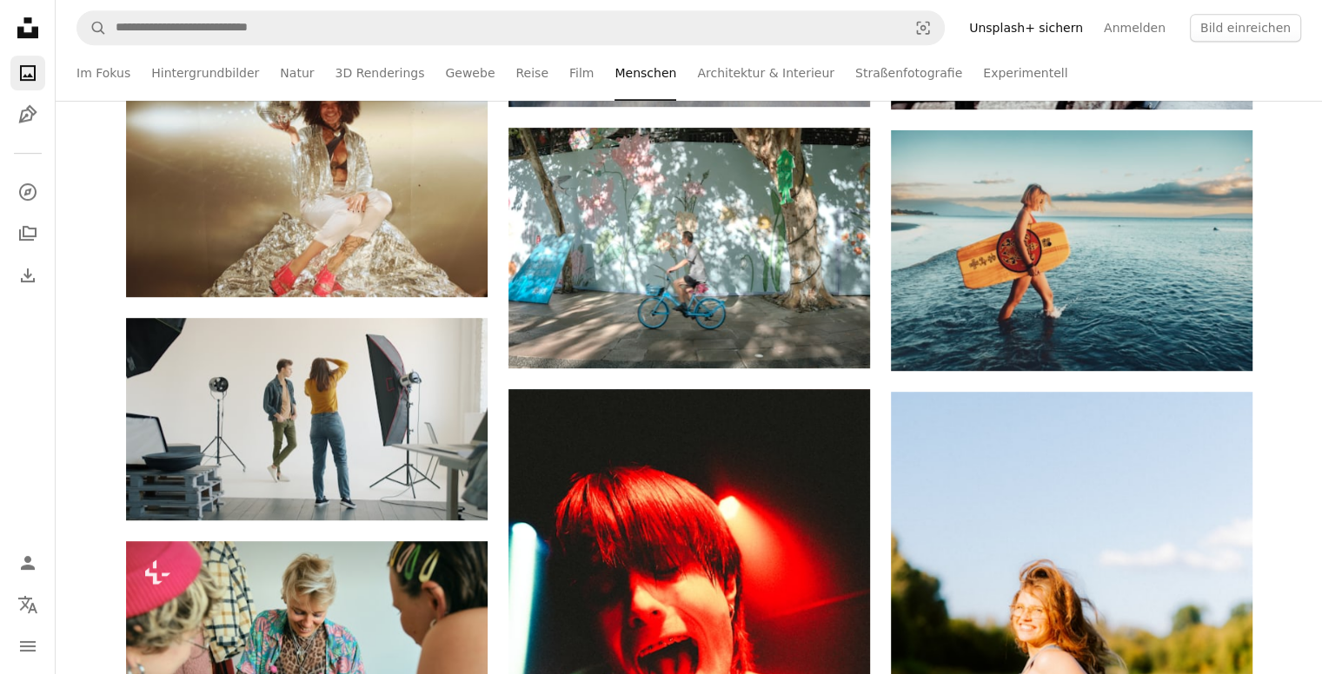
scroll to position [869, 0]
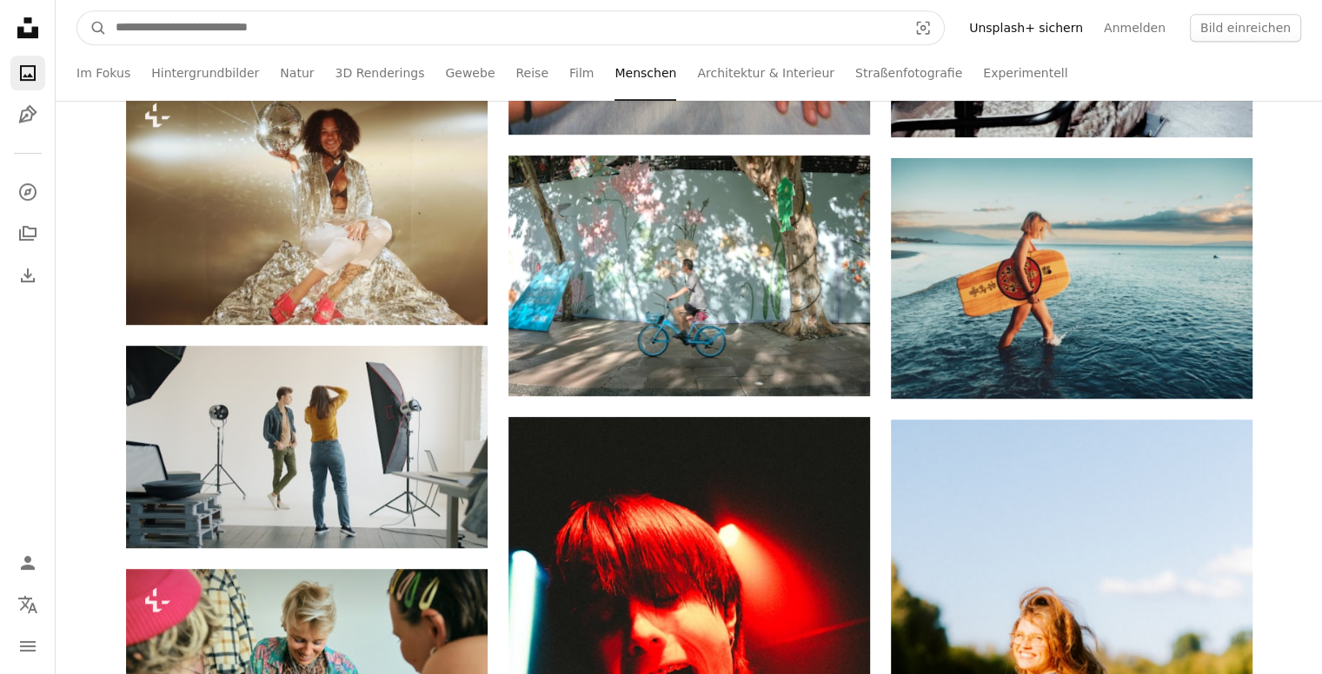
click at [184, 30] on input "Finden Sie Bildmaterial auf der ganzen Webseite" at bounding box center [504, 27] width 795 height 33
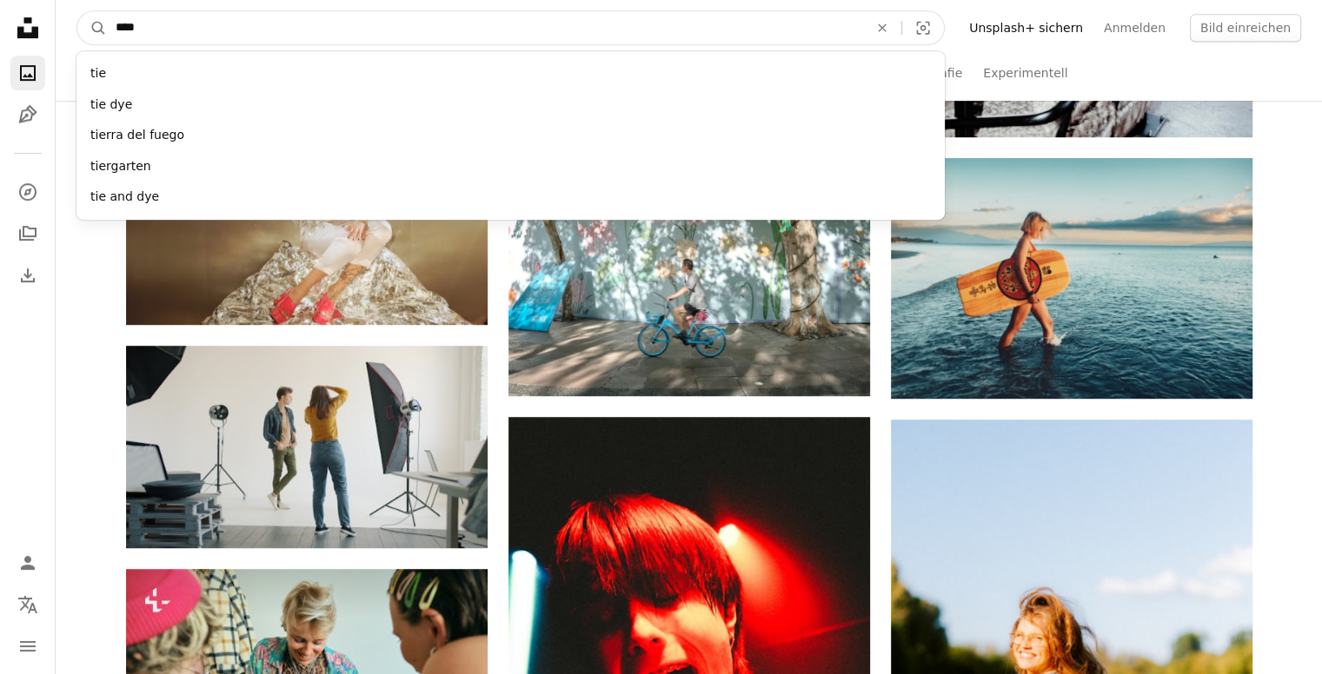
type input "*****"
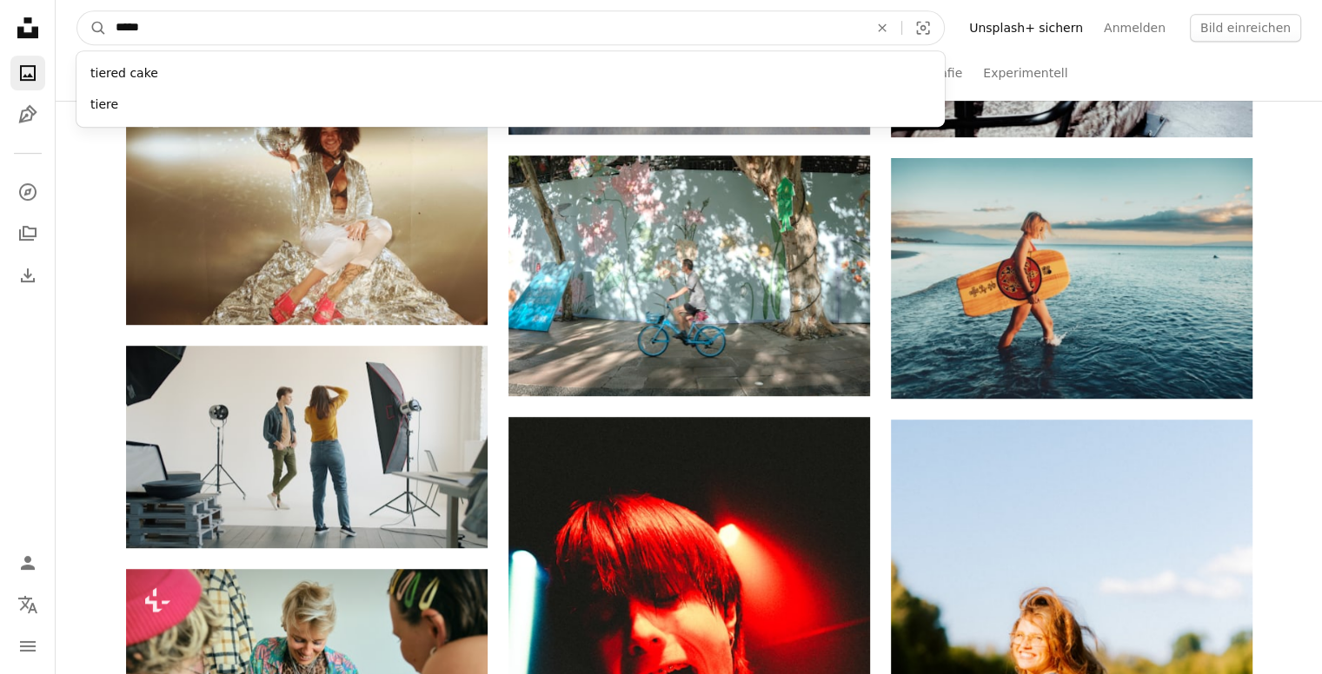
click button "A magnifying glass" at bounding box center [92, 27] width 30 height 33
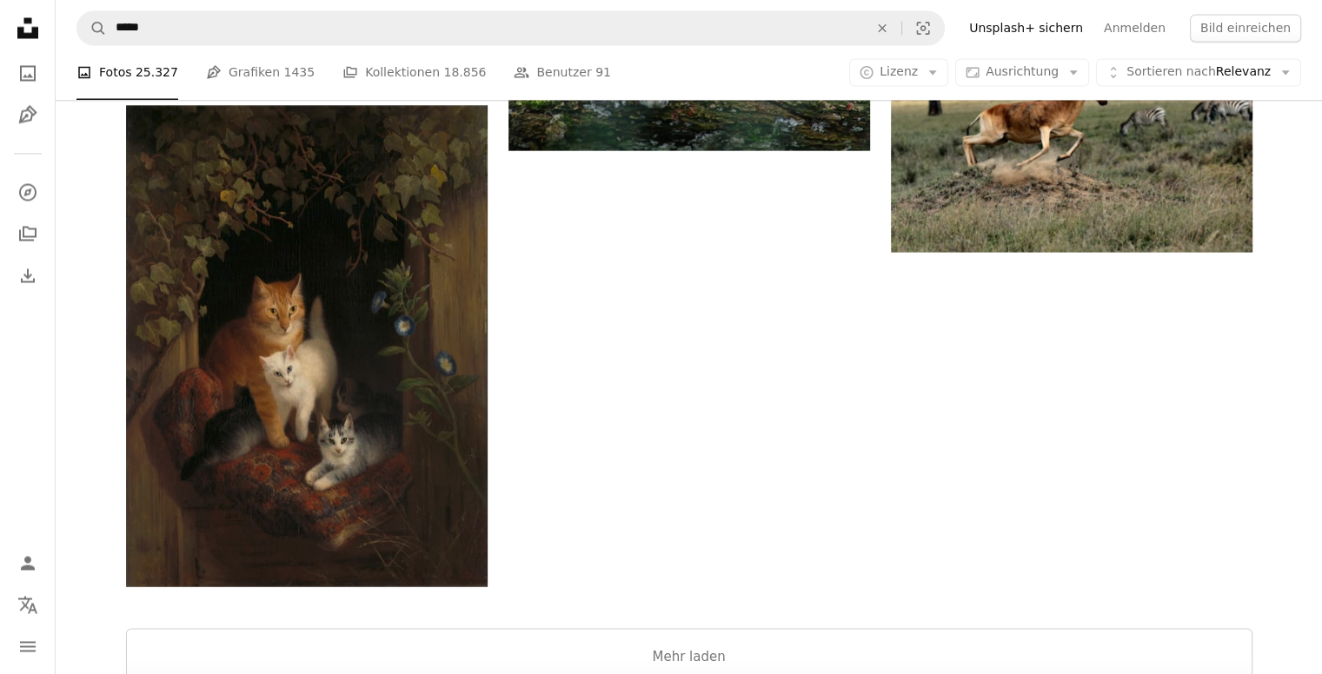
scroll to position [3216, 0]
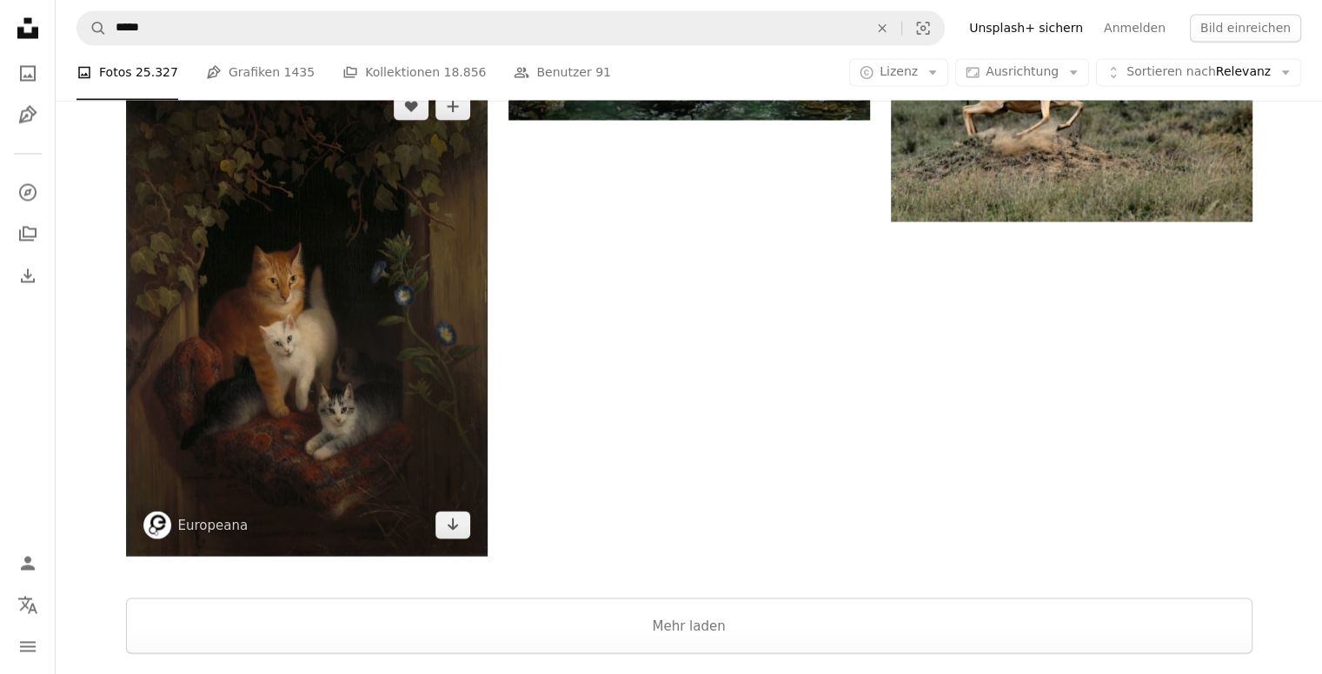
click at [219, 534] on span "Europeana" at bounding box center [195, 525] width 105 height 28
click at [219, 525] on link "Europeana" at bounding box center [213, 524] width 70 height 17
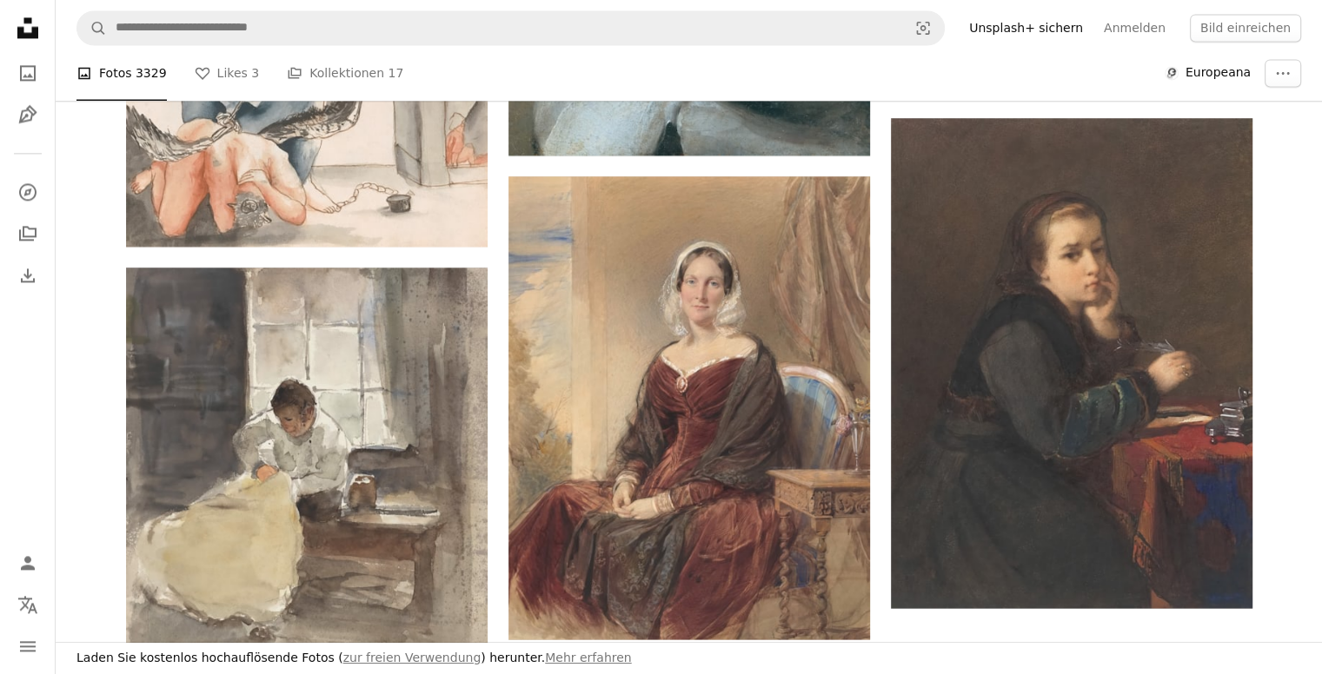
scroll to position [2434, 0]
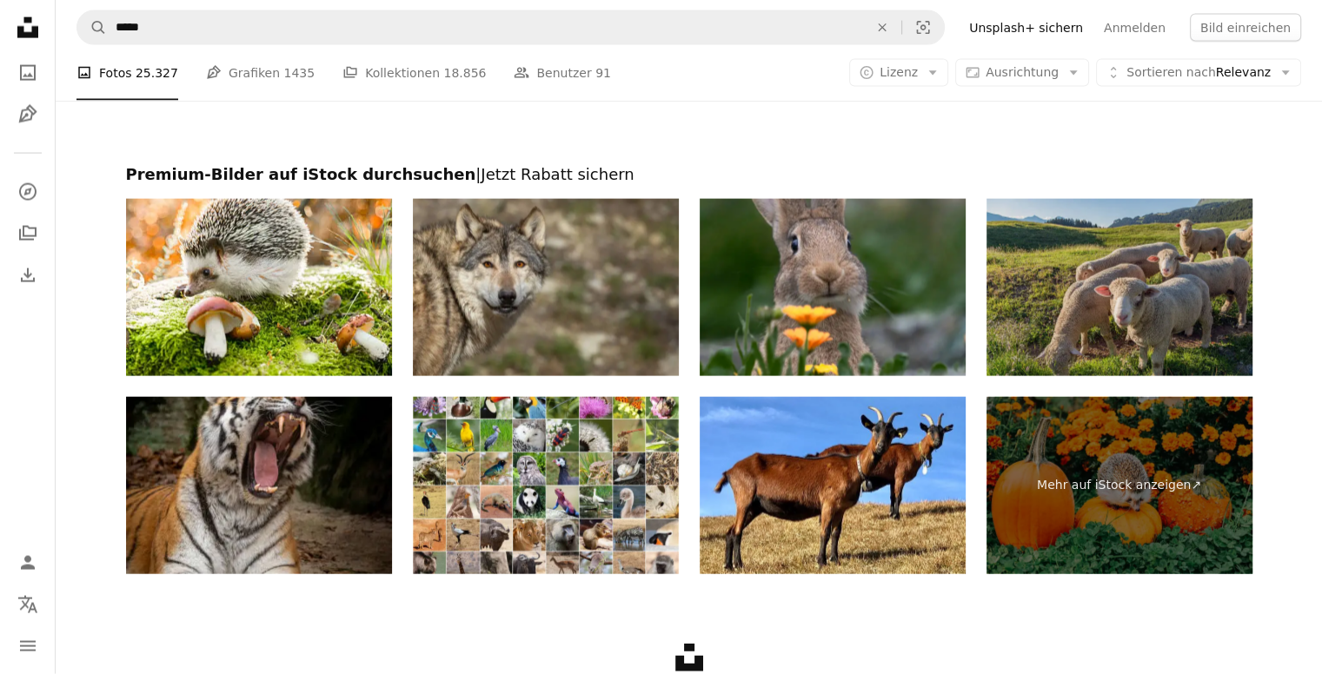
scroll to position [3896, 0]
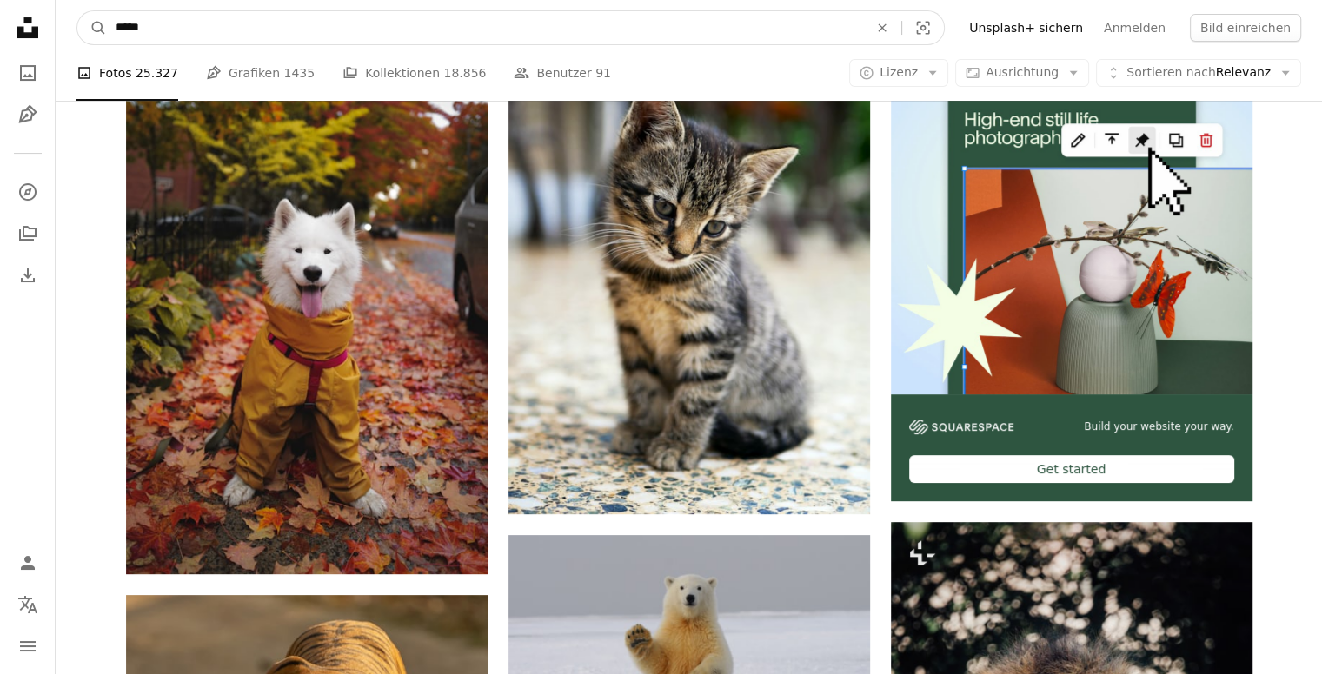
drag, startPoint x: 149, startPoint y: 11, endPoint x: 170, endPoint y: 39, distance: 35.3
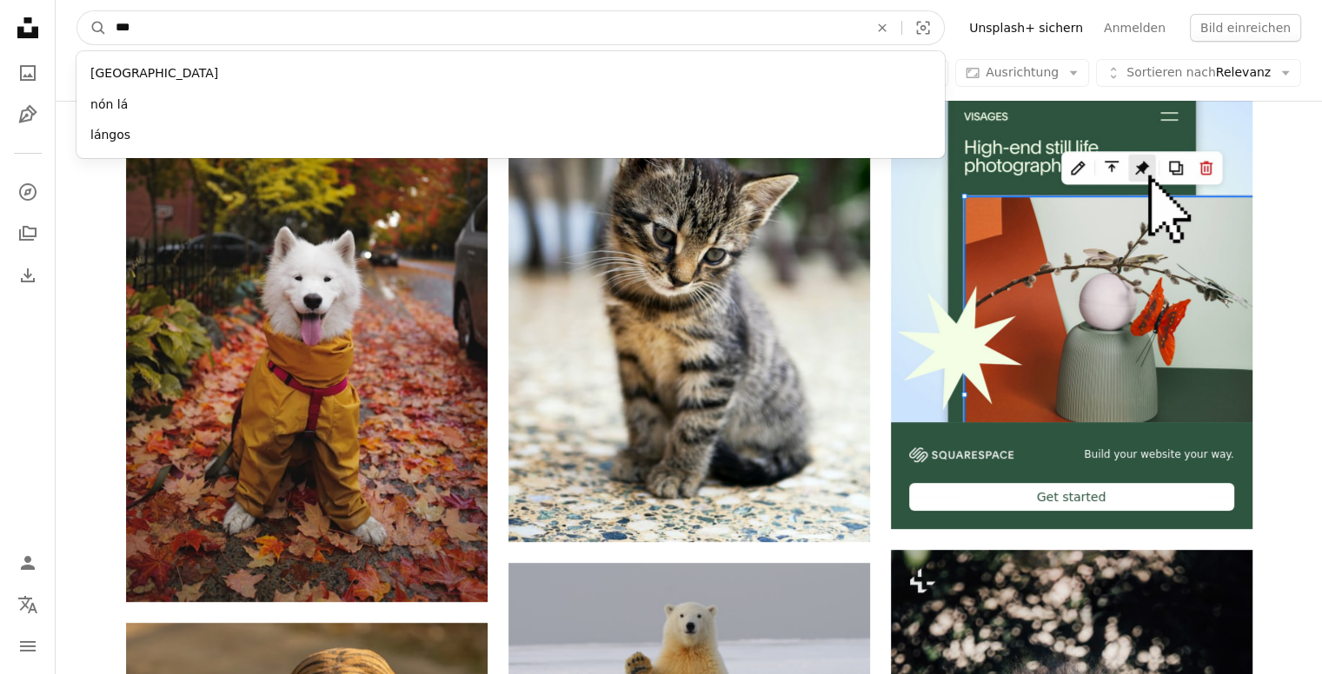
type input "****"
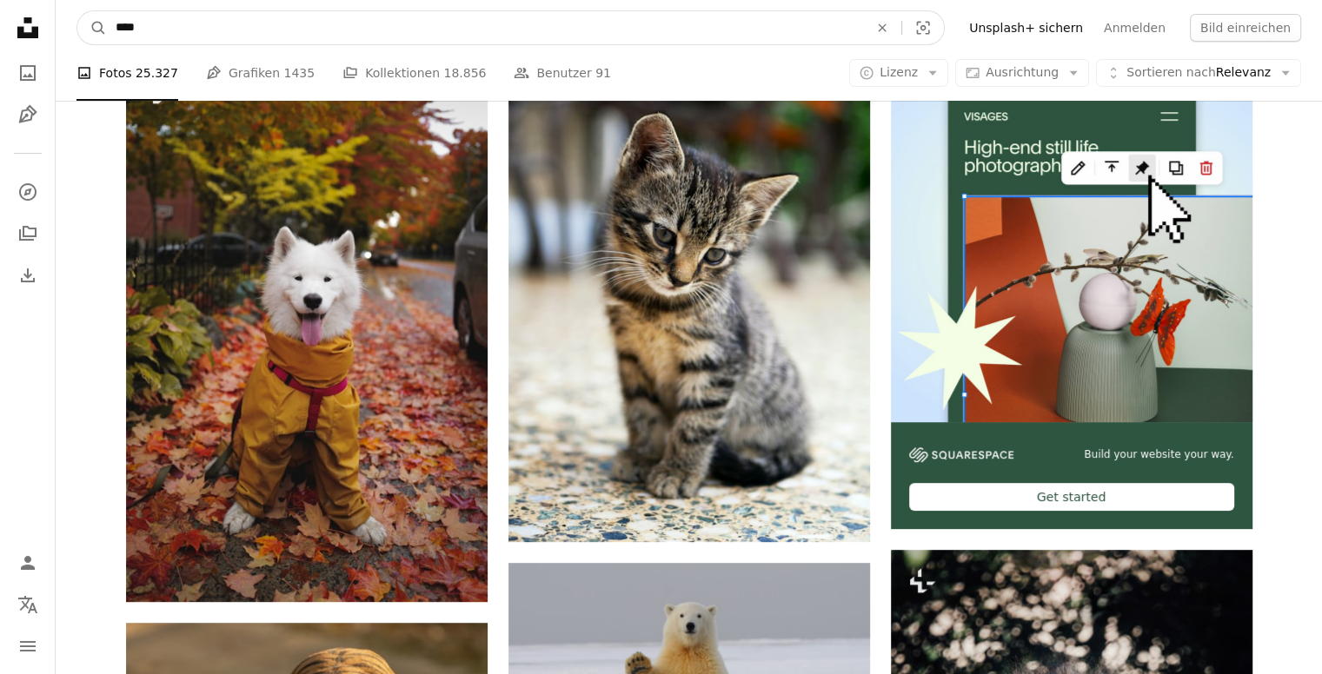
click button "A magnifying glass" at bounding box center [92, 27] width 30 height 33
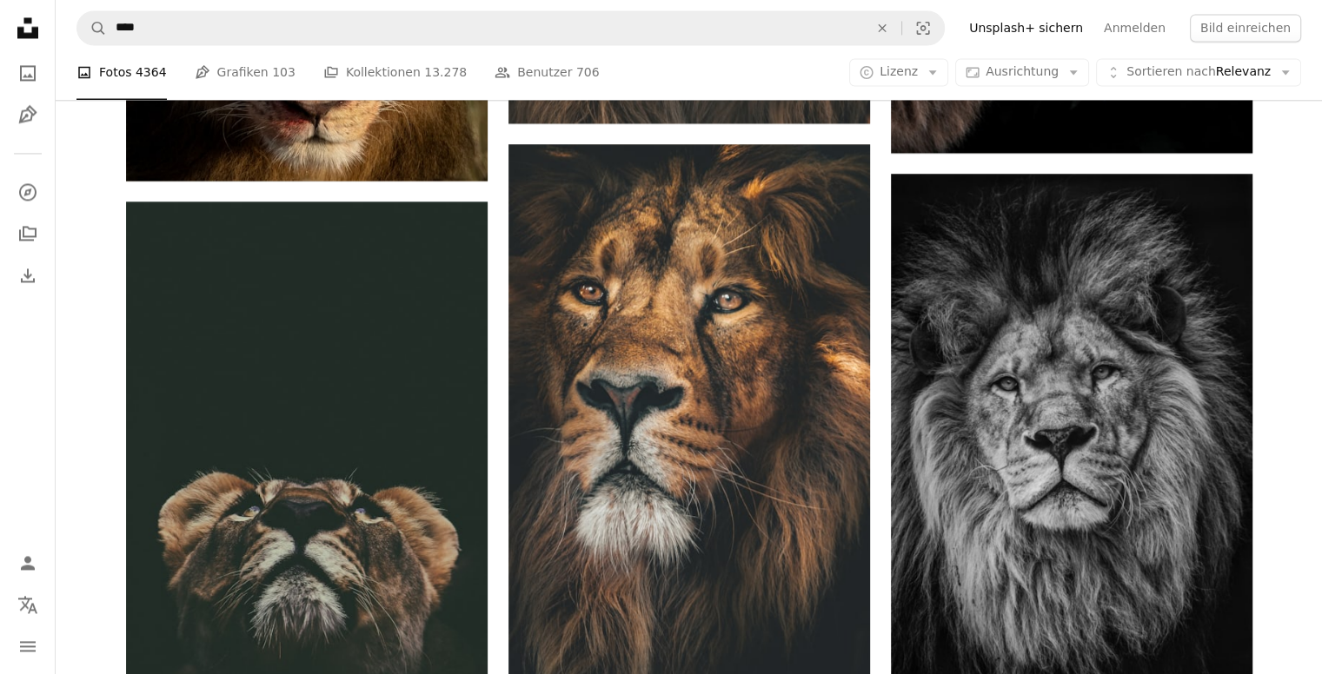
scroll to position [3303, 0]
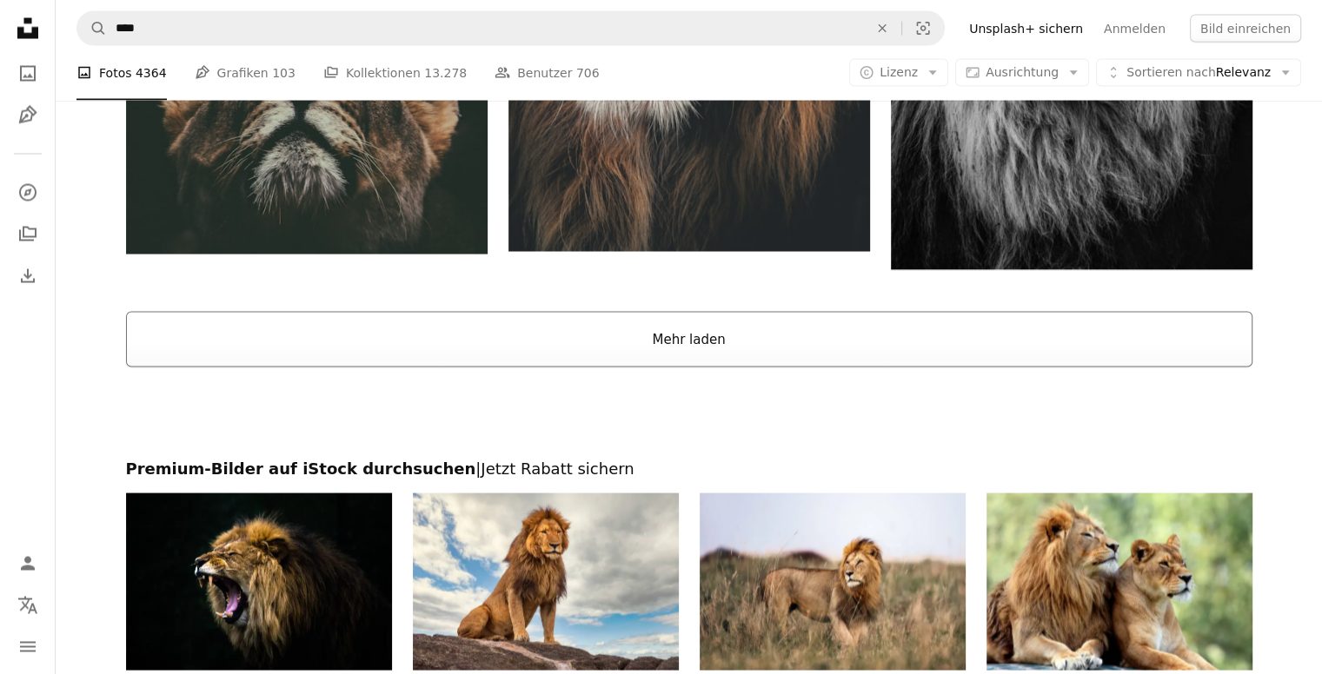
click at [754, 350] on button "Mehr laden" at bounding box center [689, 339] width 1126 height 56
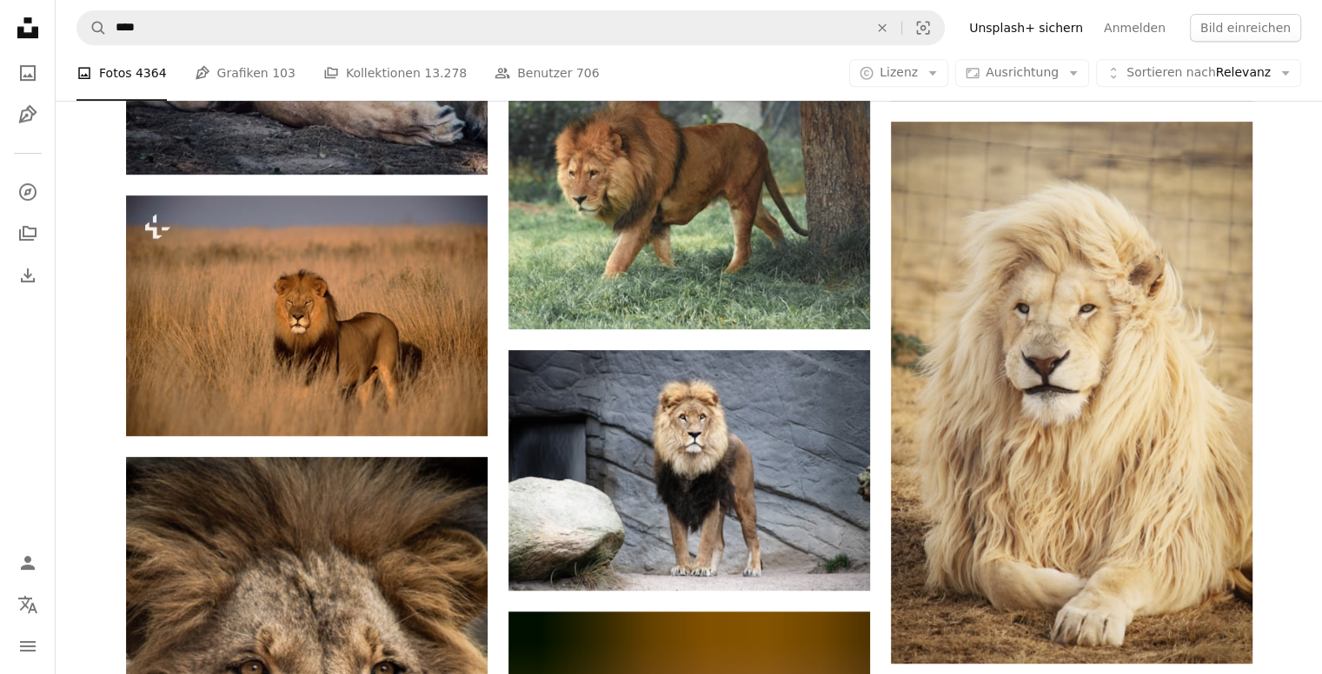
scroll to position [0, 0]
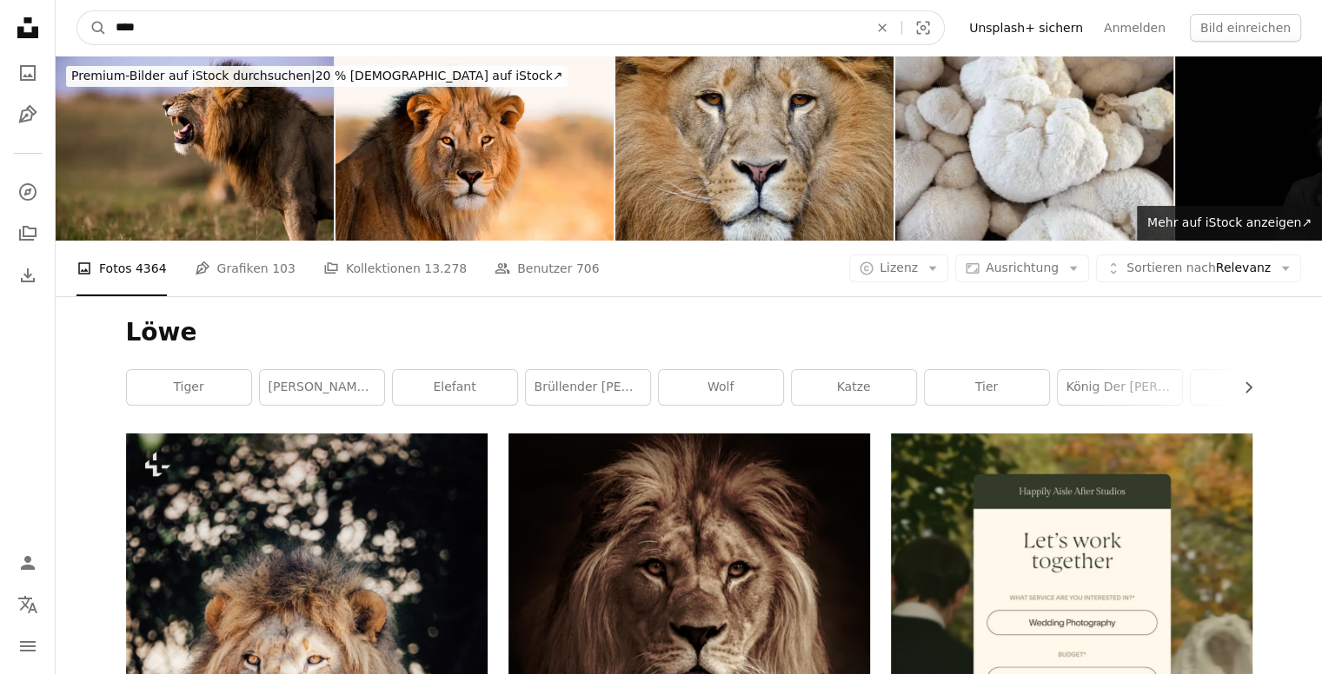
click at [155, 22] on input "****" at bounding box center [485, 27] width 756 height 33
type input "*"
type input "*********"
click button "A magnifying glass" at bounding box center [92, 27] width 30 height 33
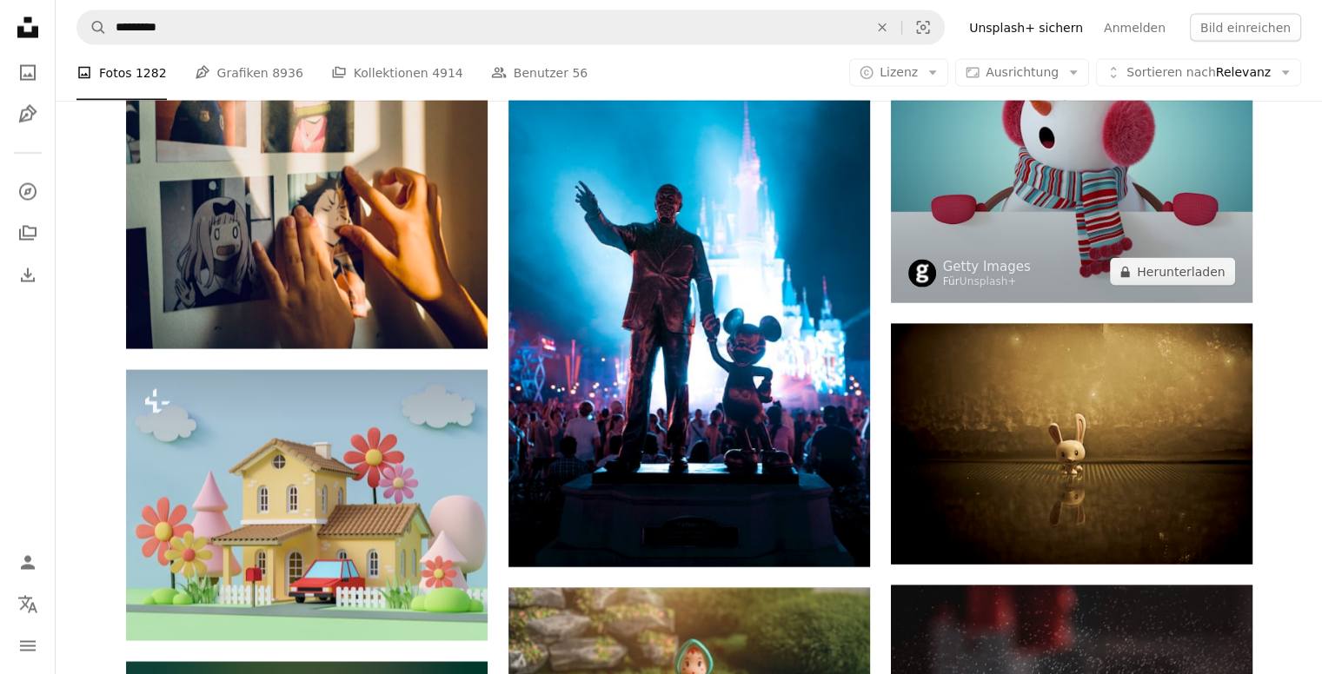
scroll to position [3477, 0]
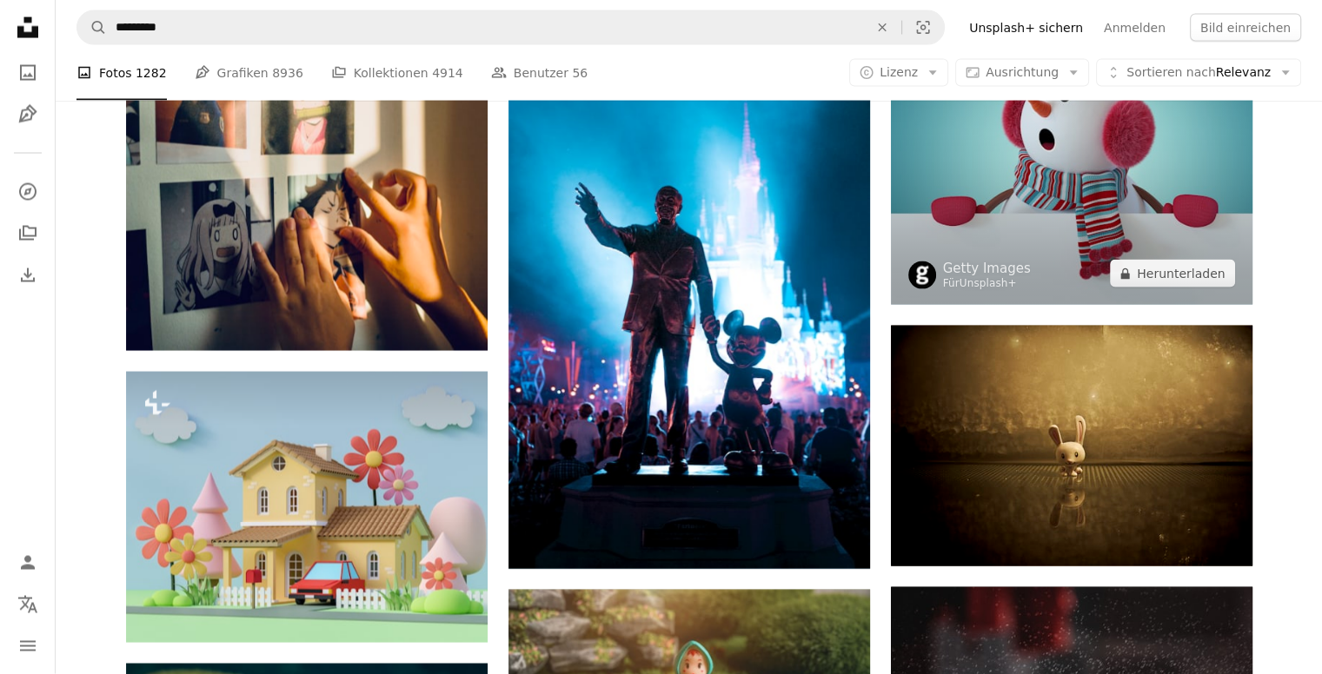
click at [999, 282] on link "Unsplash+" at bounding box center [988, 283] width 57 height 12
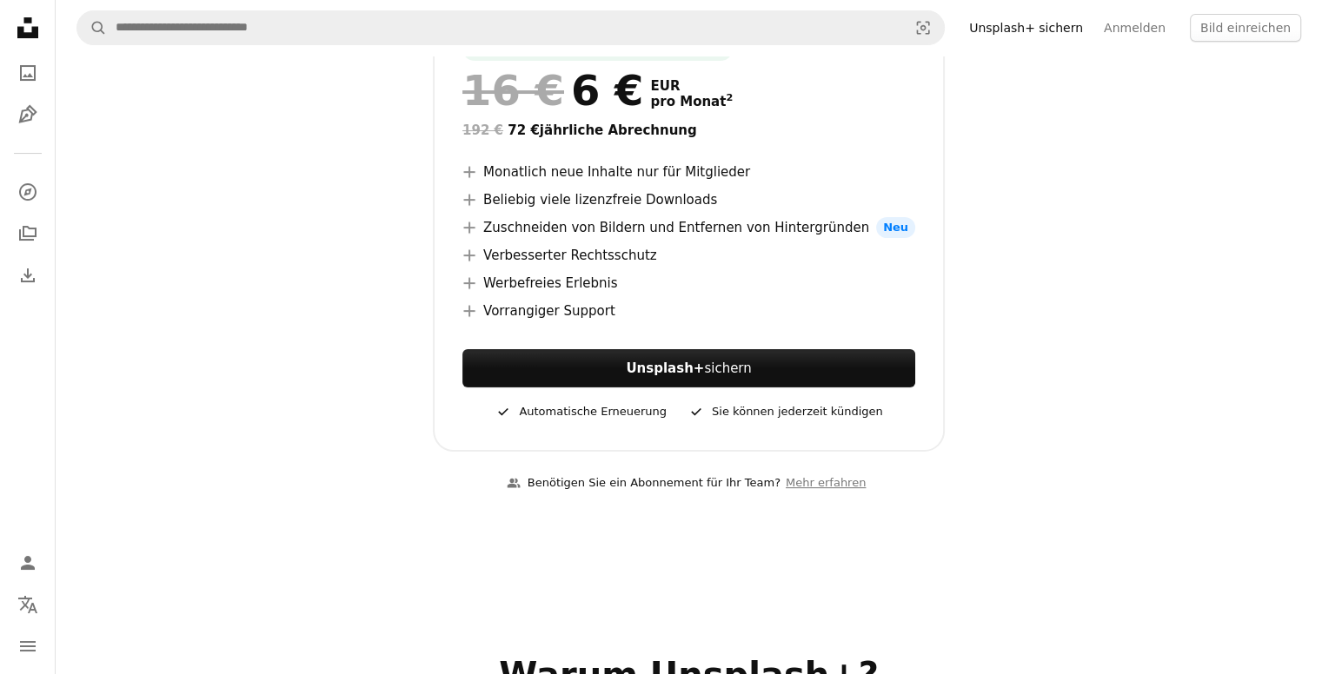
scroll to position [174, 0]
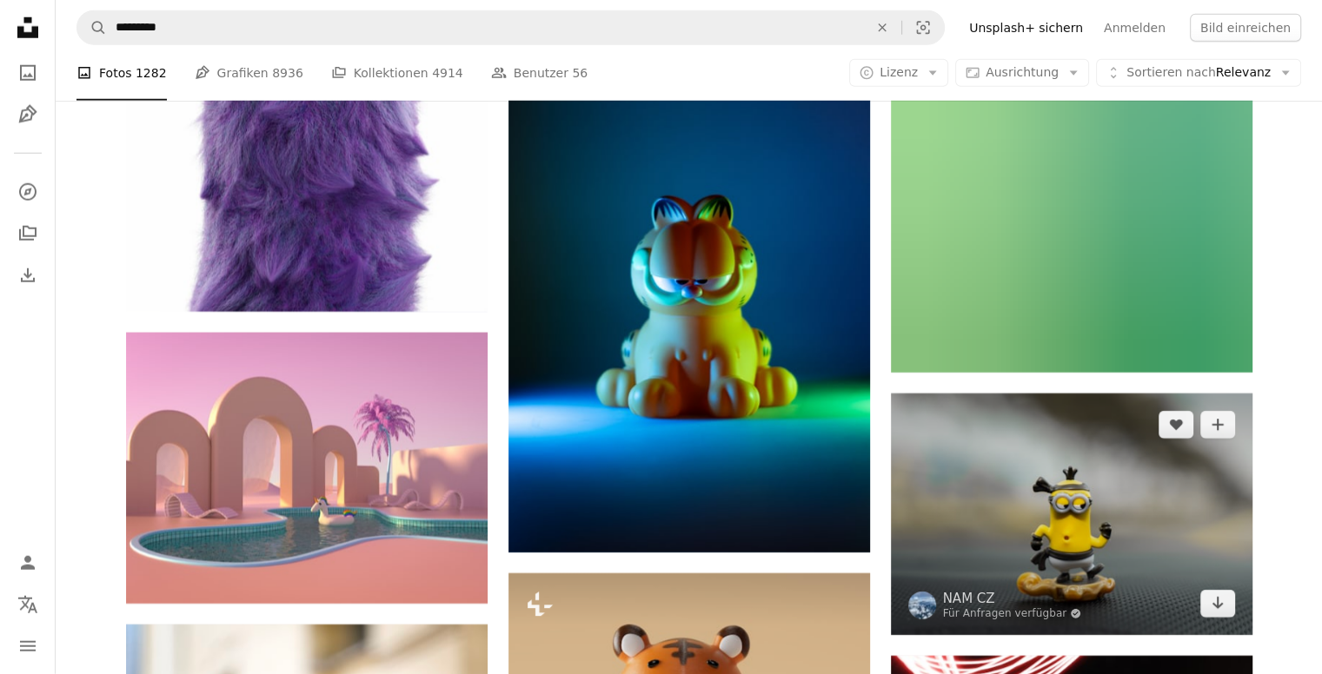
scroll to position [4954, 0]
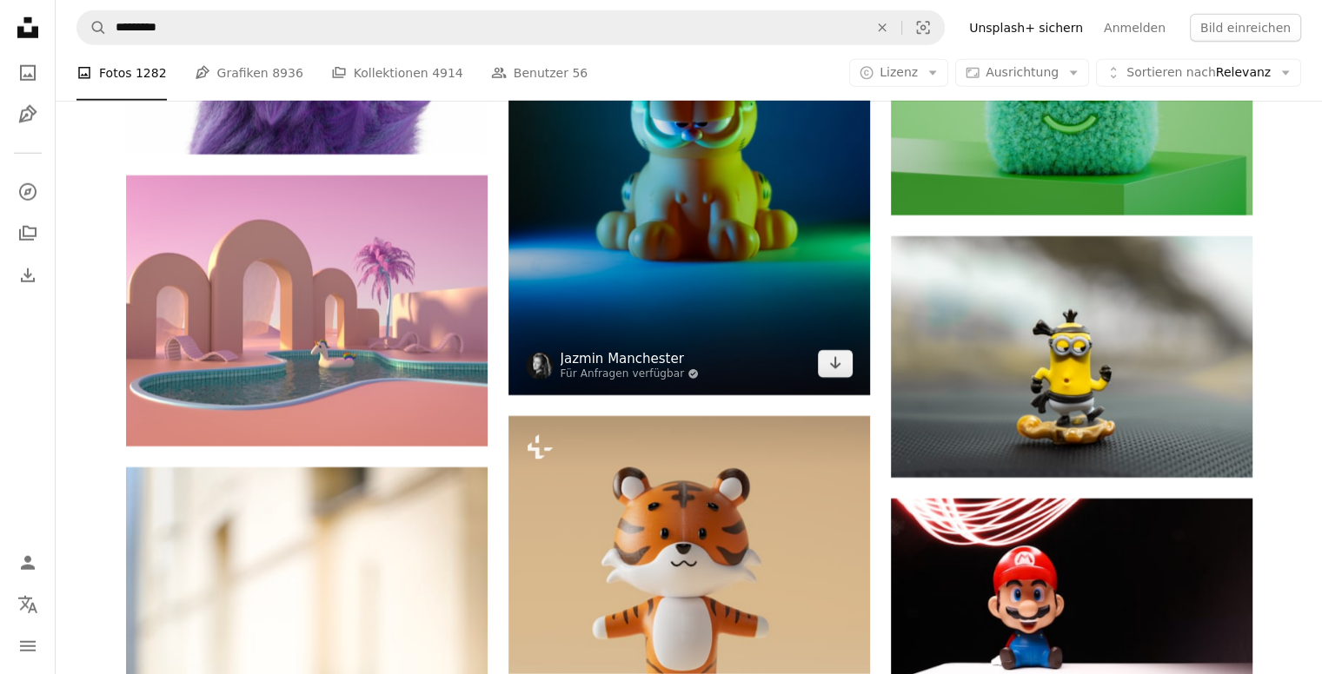
click at [581, 361] on link "Jazmin Manchester" at bounding box center [630, 358] width 139 height 17
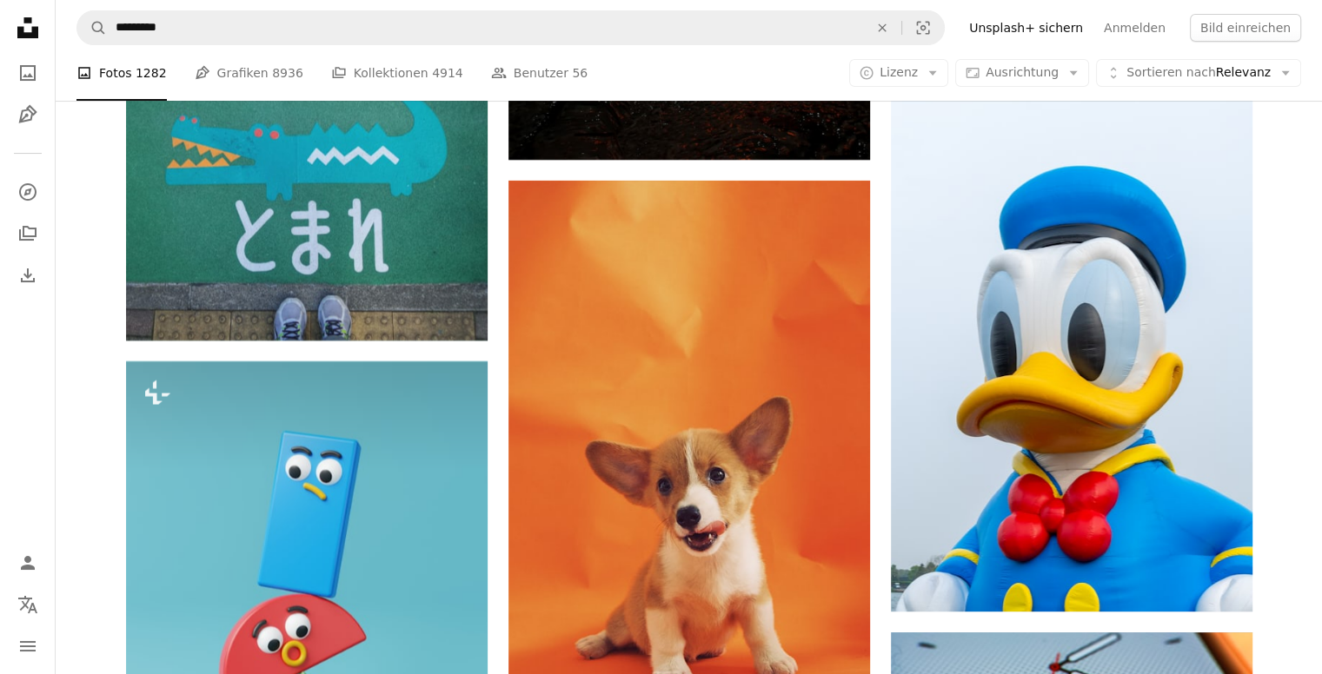
scroll to position [7127, 0]
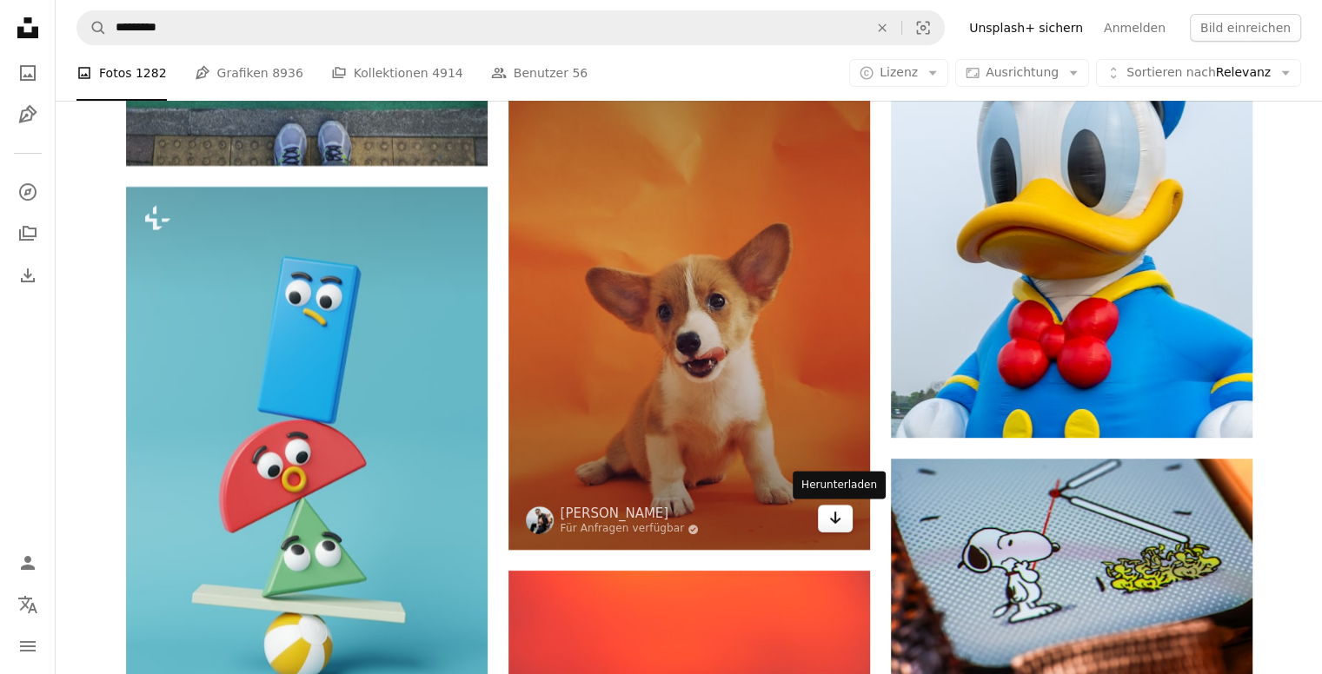
click at [848, 524] on link "Arrow pointing down" at bounding box center [835, 519] width 35 height 28
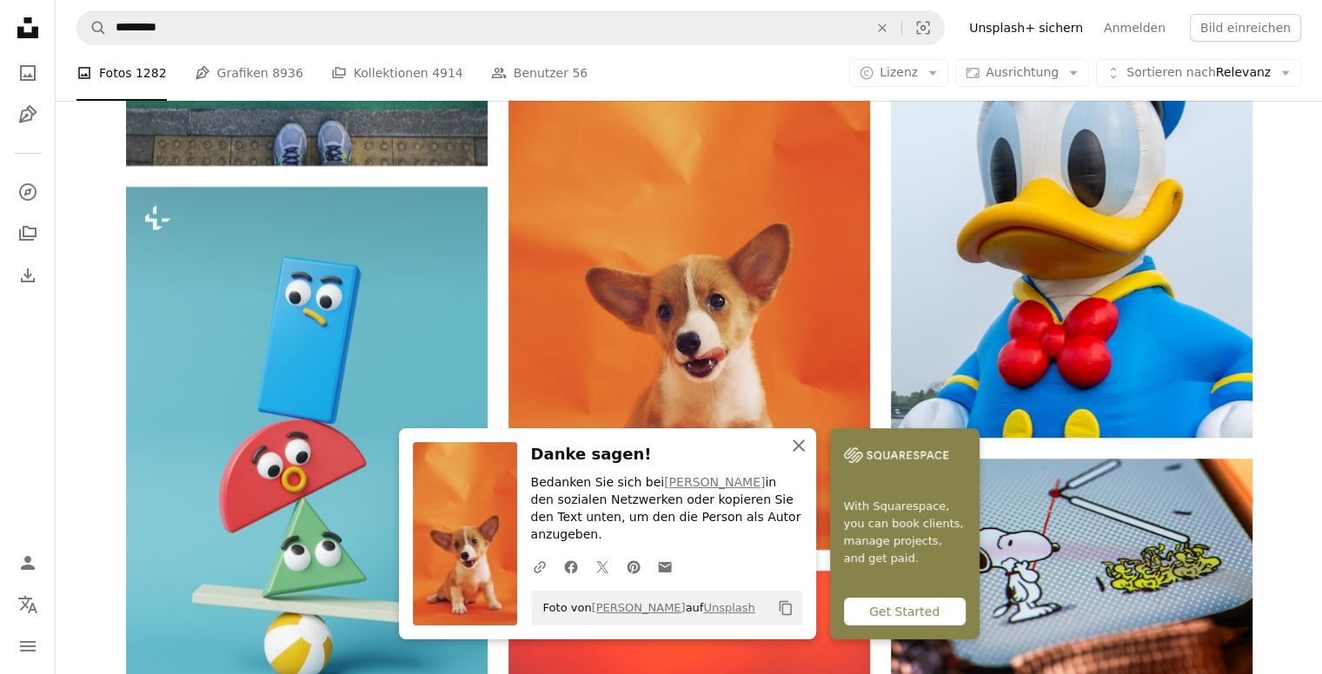
click at [798, 452] on icon "button" at bounding box center [799, 446] width 12 height 12
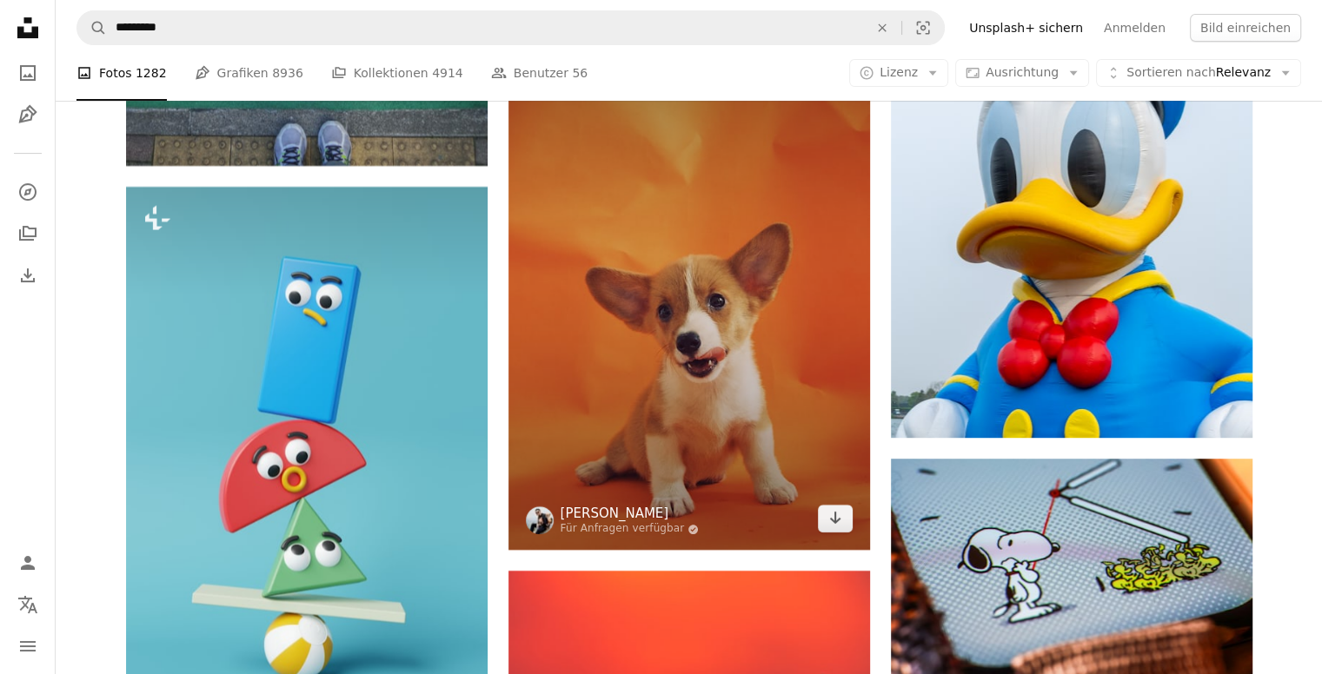
click at [584, 521] on link "[PERSON_NAME]" at bounding box center [630, 513] width 139 height 17
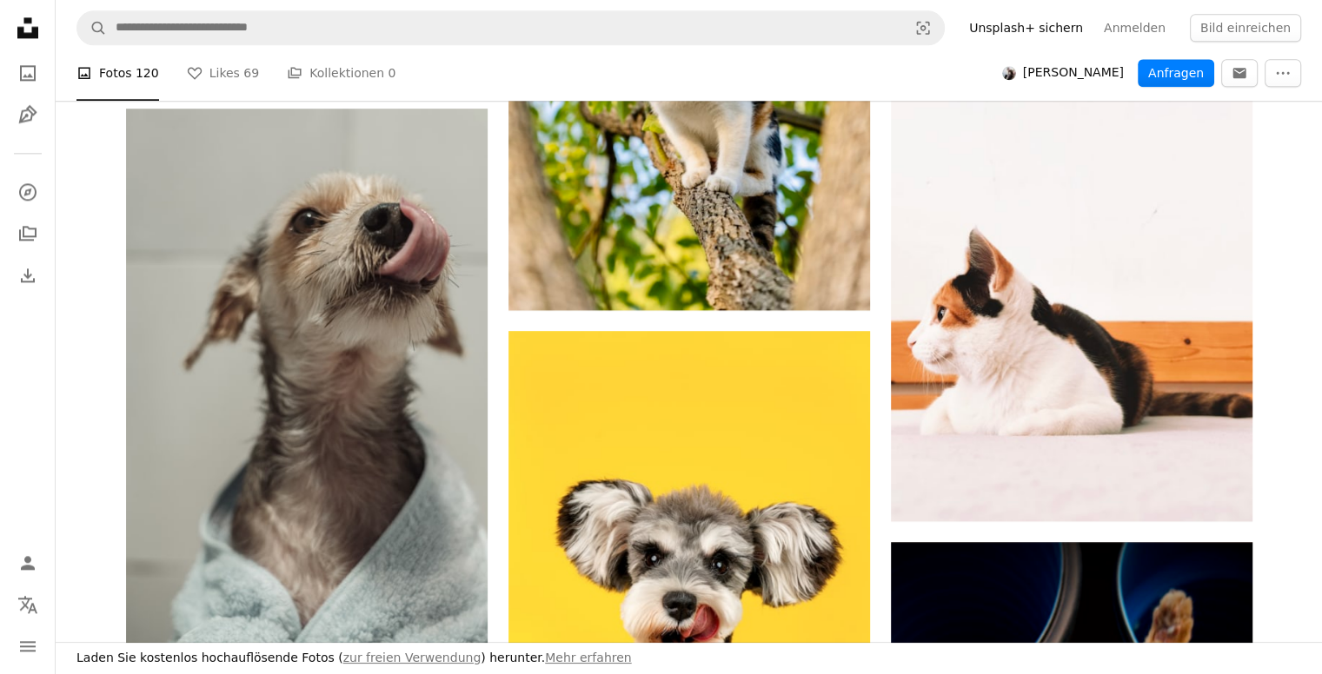
scroll to position [2260, 0]
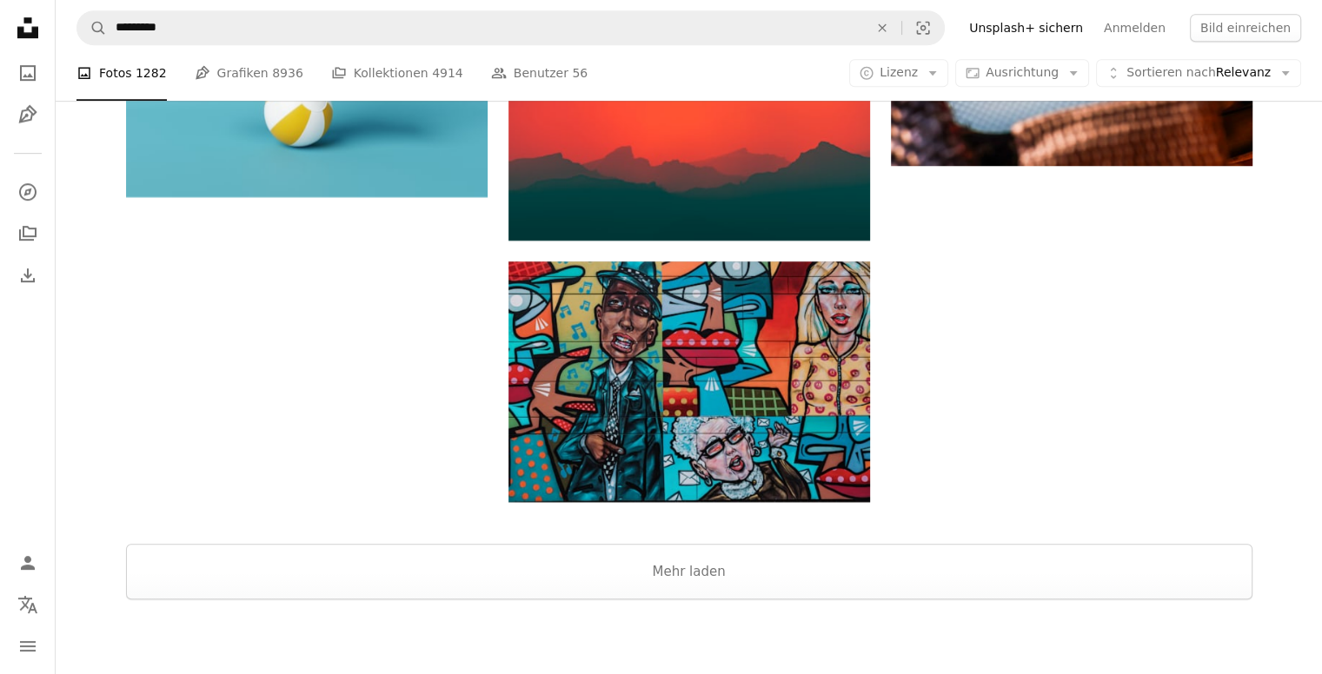
scroll to position [7822, 0]
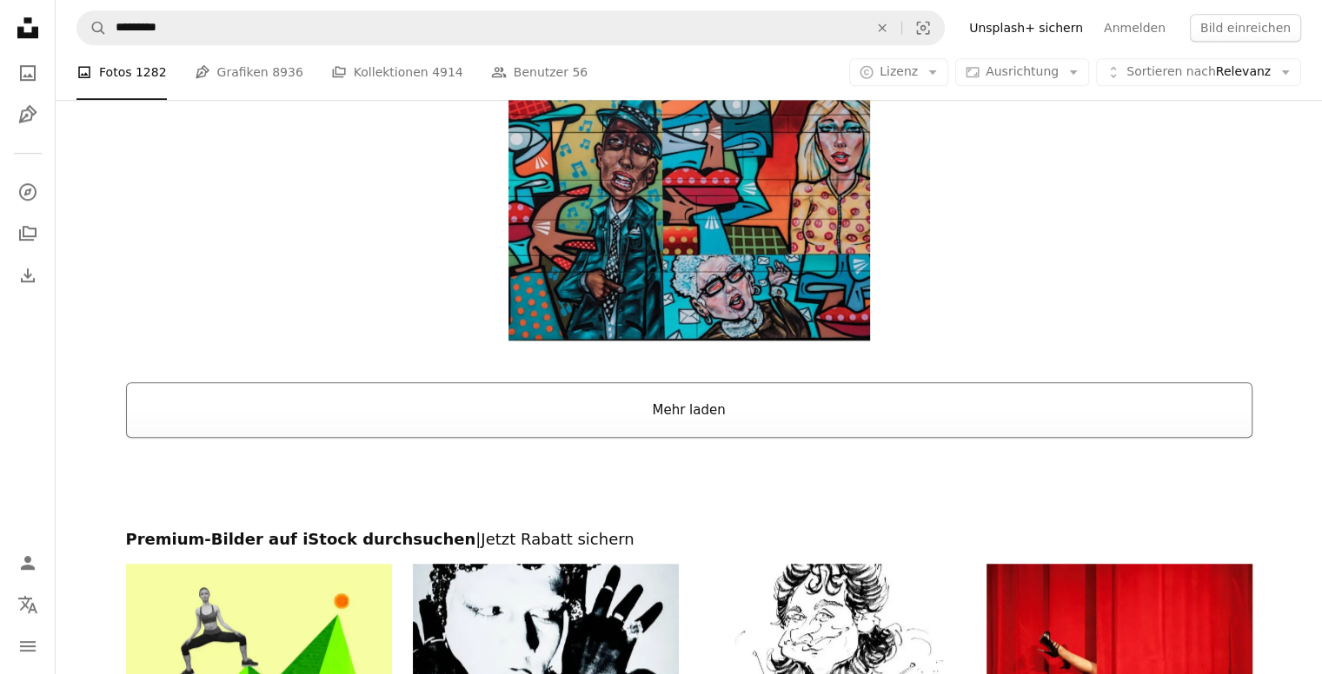
click at [706, 420] on button "Mehr laden" at bounding box center [689, 410] width 1126 height 56
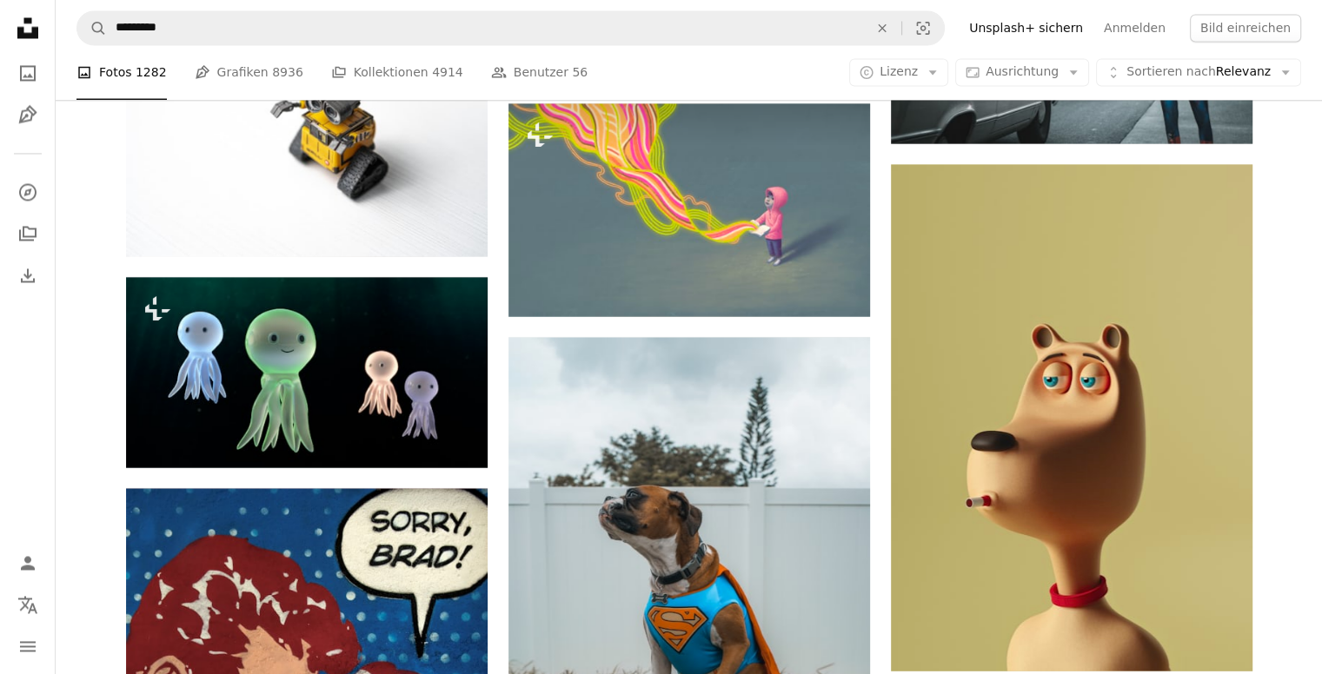
scroll to position [9898, 0]
